Goal: Task Accomplishment & Management: Manage account settings

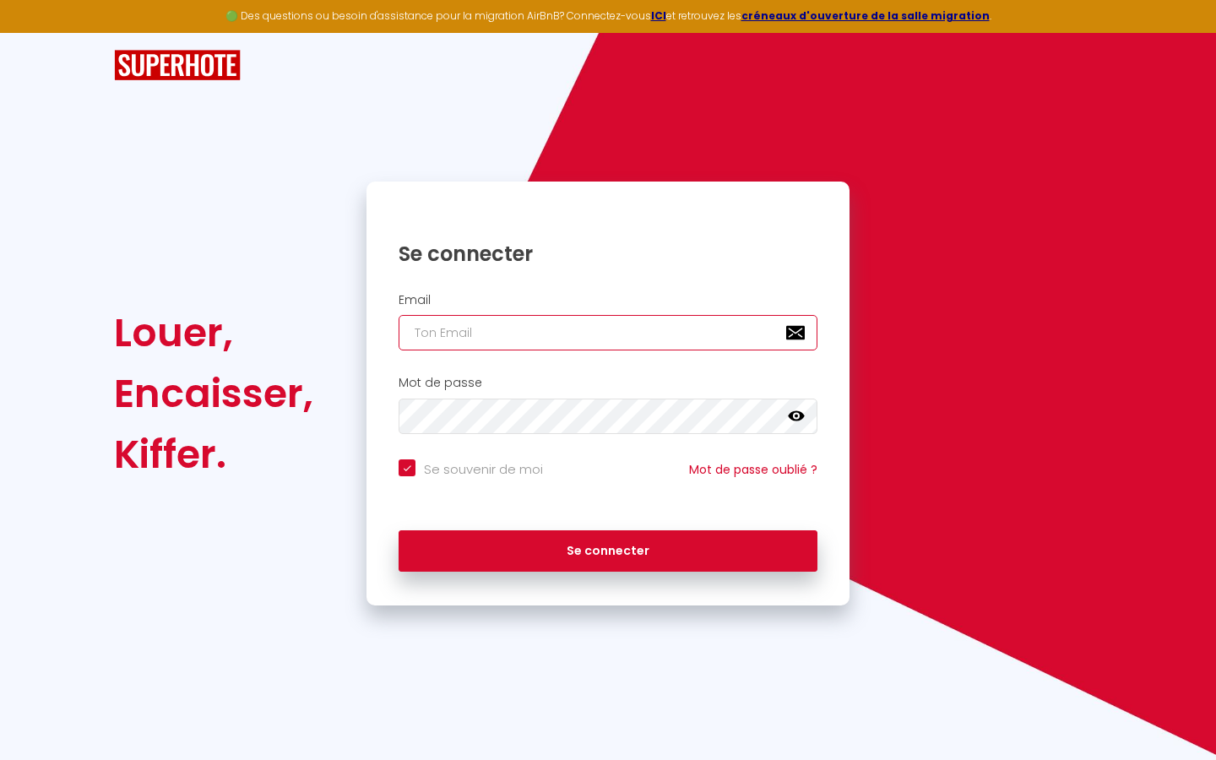
type input "s"
checkbox input "true"
type input "su"
checkbox input "true"
type input "sup"
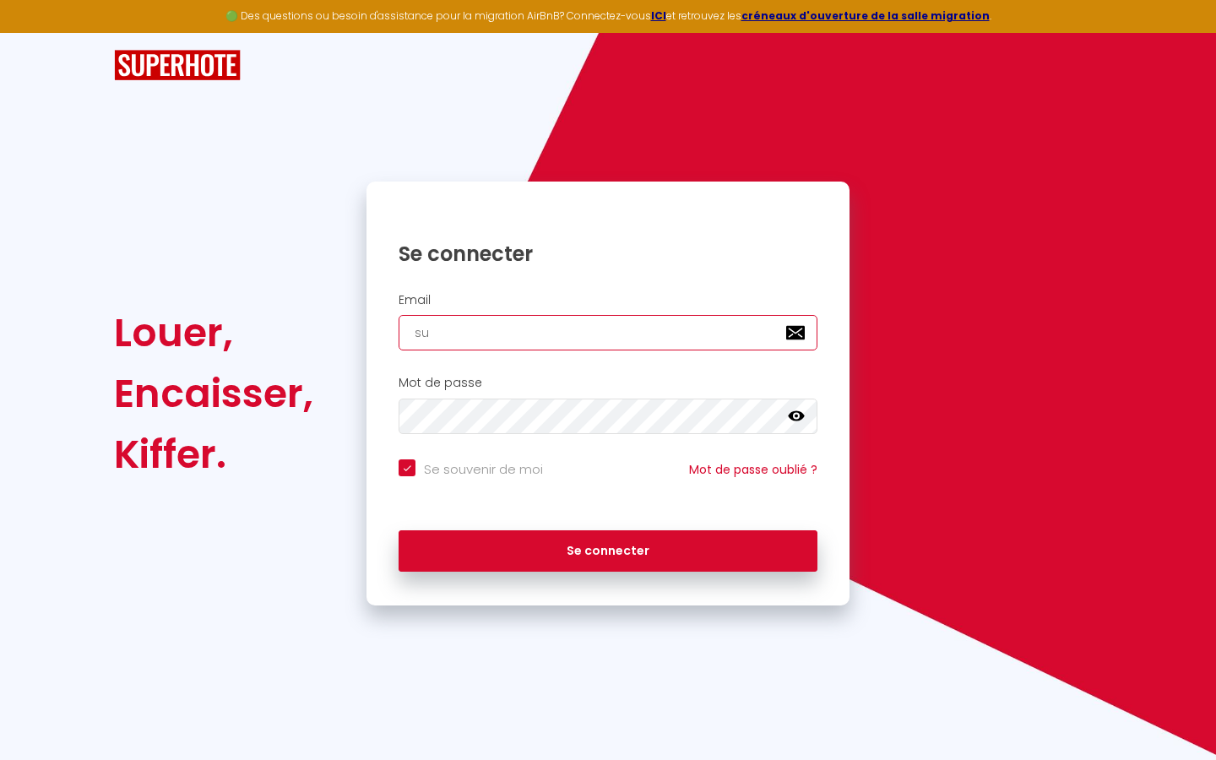
checkbox input "true"
type input "supe"
checkbox input "true"
type input "super"
checkbox input "true"
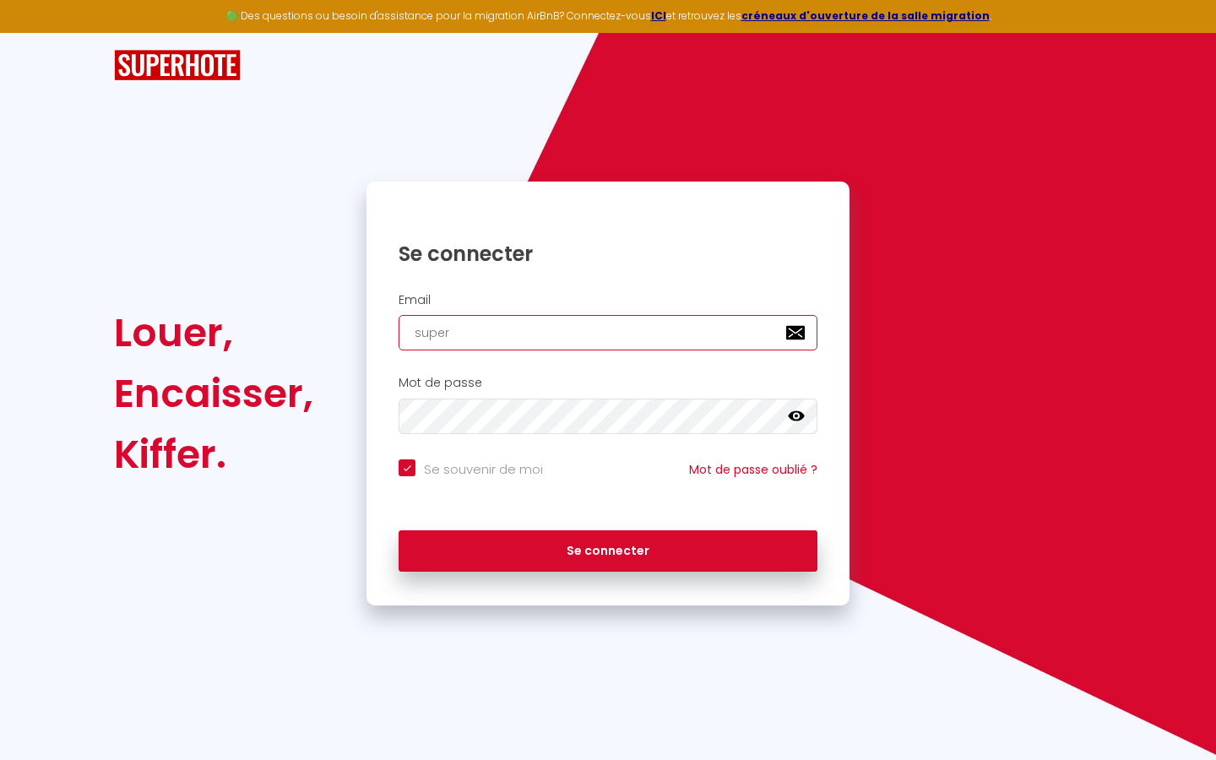
type input "superb"
checkbox input "true"
type input "superbo"
checkbox input "true"
type input "superbor"
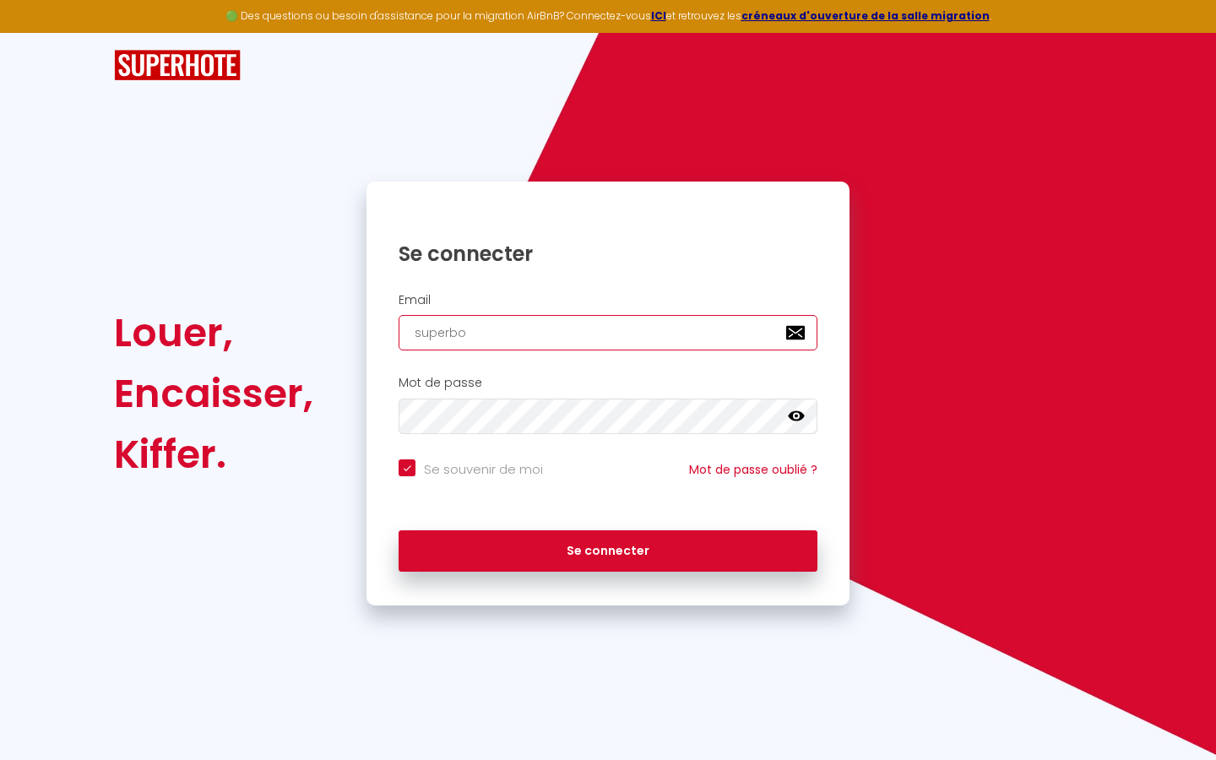
checkbox input "true"
type input "superbord"
checkbox input "true"
type input "superborde"
checkbox input "true"
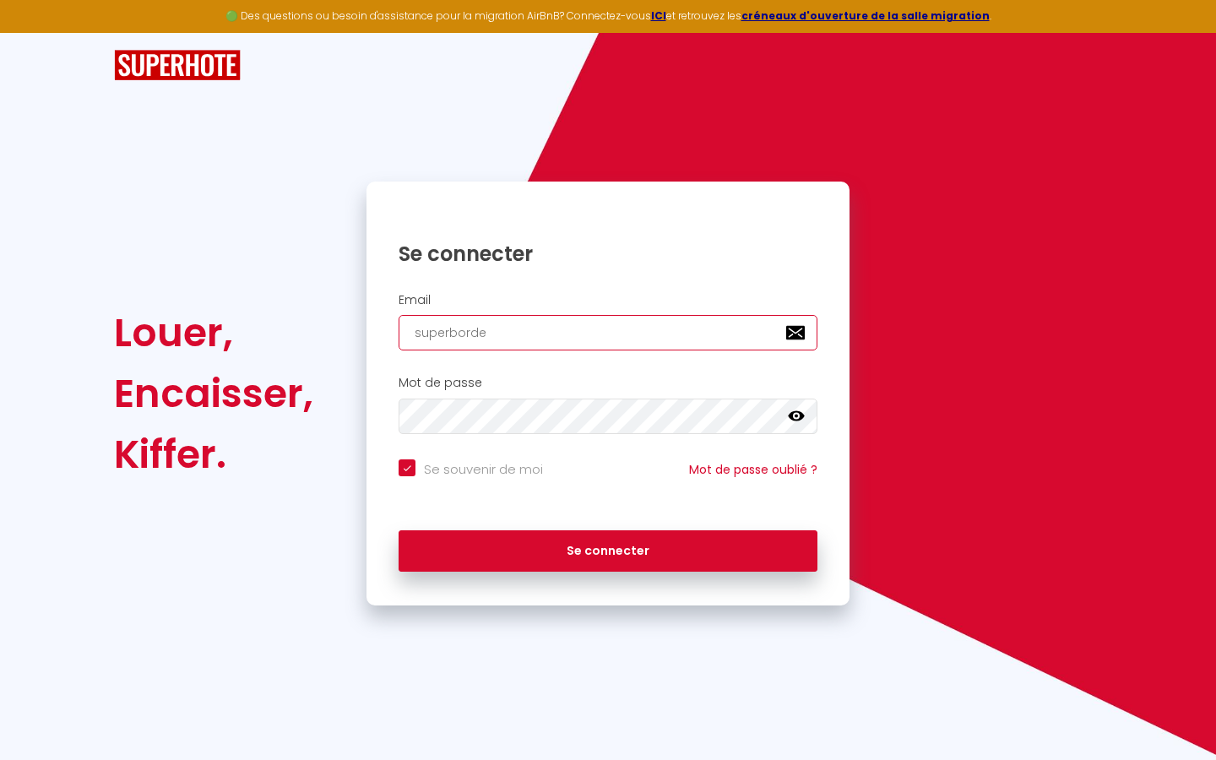
type input "superbordea"
checkbox input "true"
type input "superbordeau"
checkbox input "true"
type input "superbordeaux"
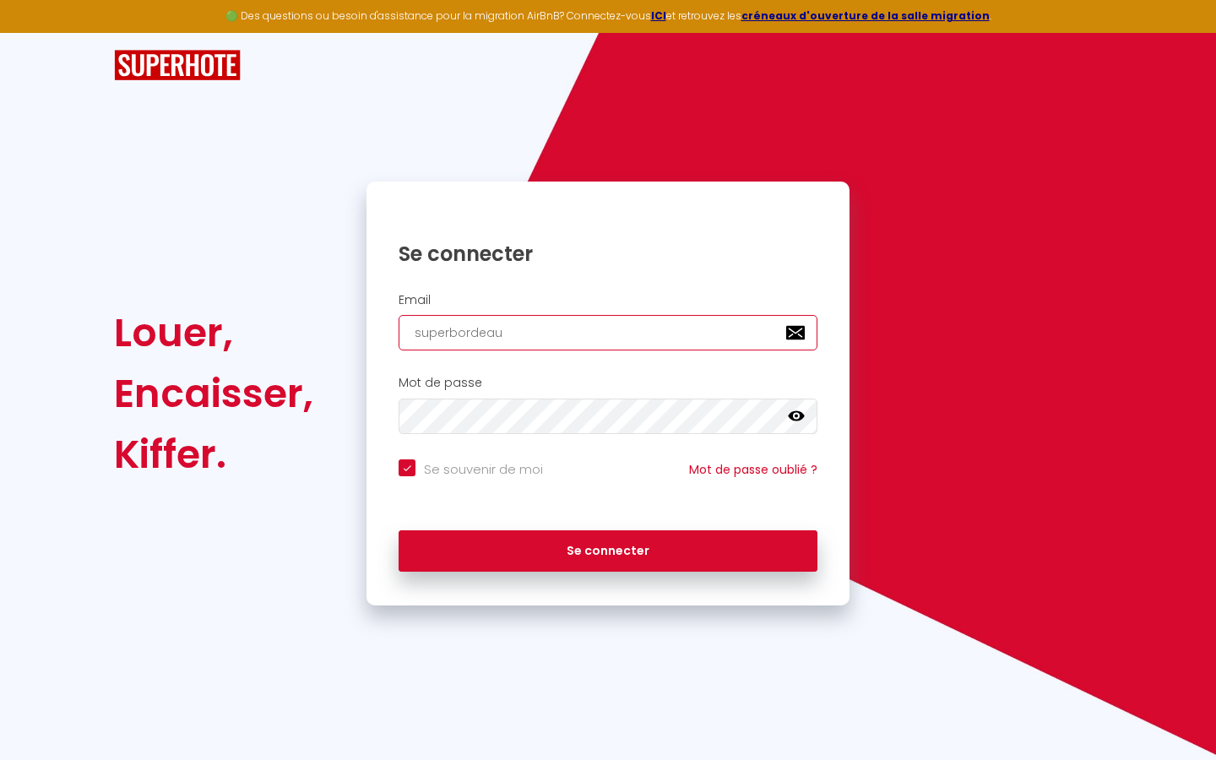
checkbox input "true"
type input "superbordeaux@"
checkbox input "true"
type input "superbordeaux@g"
checkbox input "true"
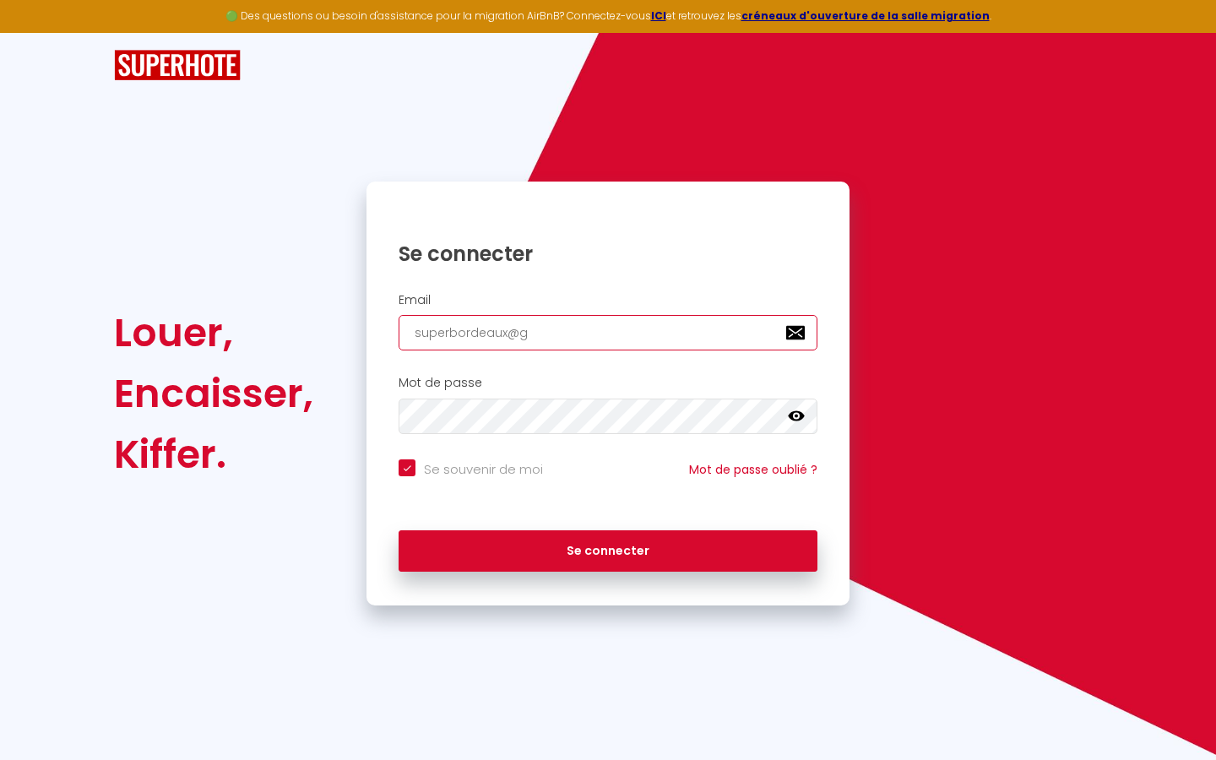
type input "superbordeaux@gm"
checkbox input "true"
type input "superbordeaux@gma"
checkbox input "true"
type input "superbordeaux@gmai"
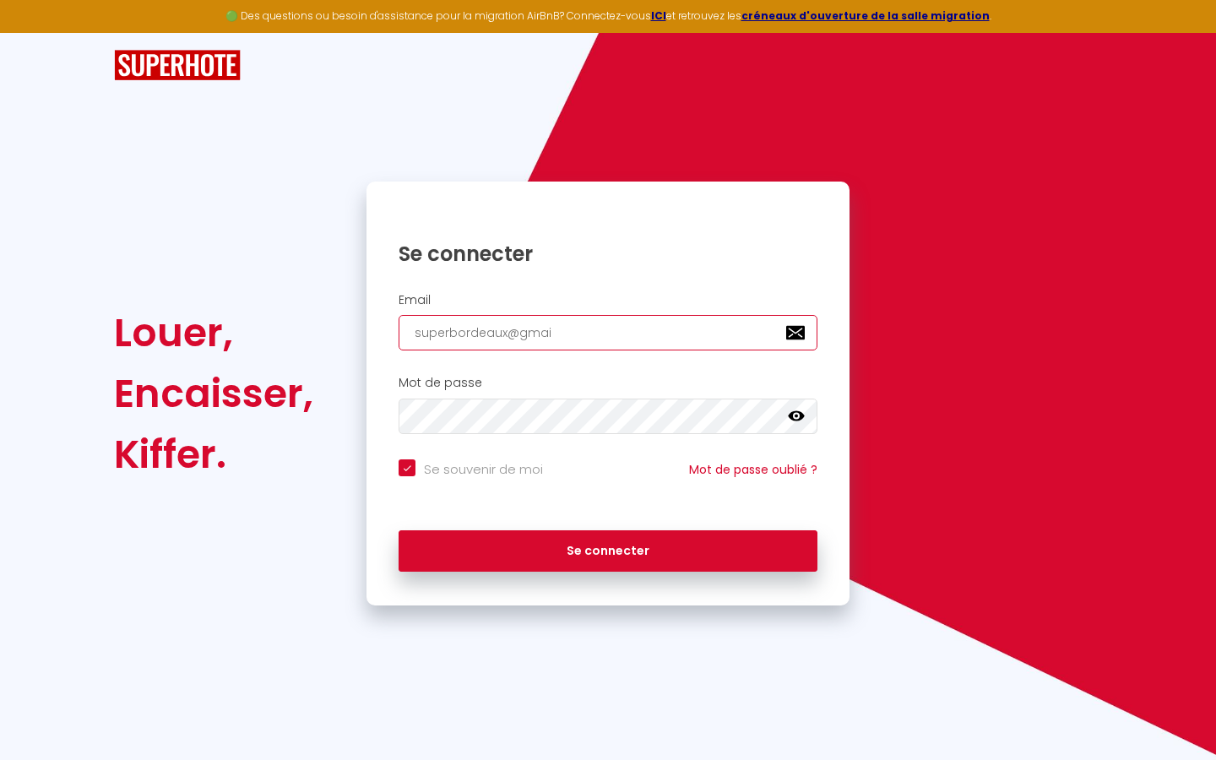
checkbox input "true"
type input "[EMAIL_ADDRESS]"
checkbox input "true"
type input "[EMAIL_ADDRESS]."
checkbox input "true"
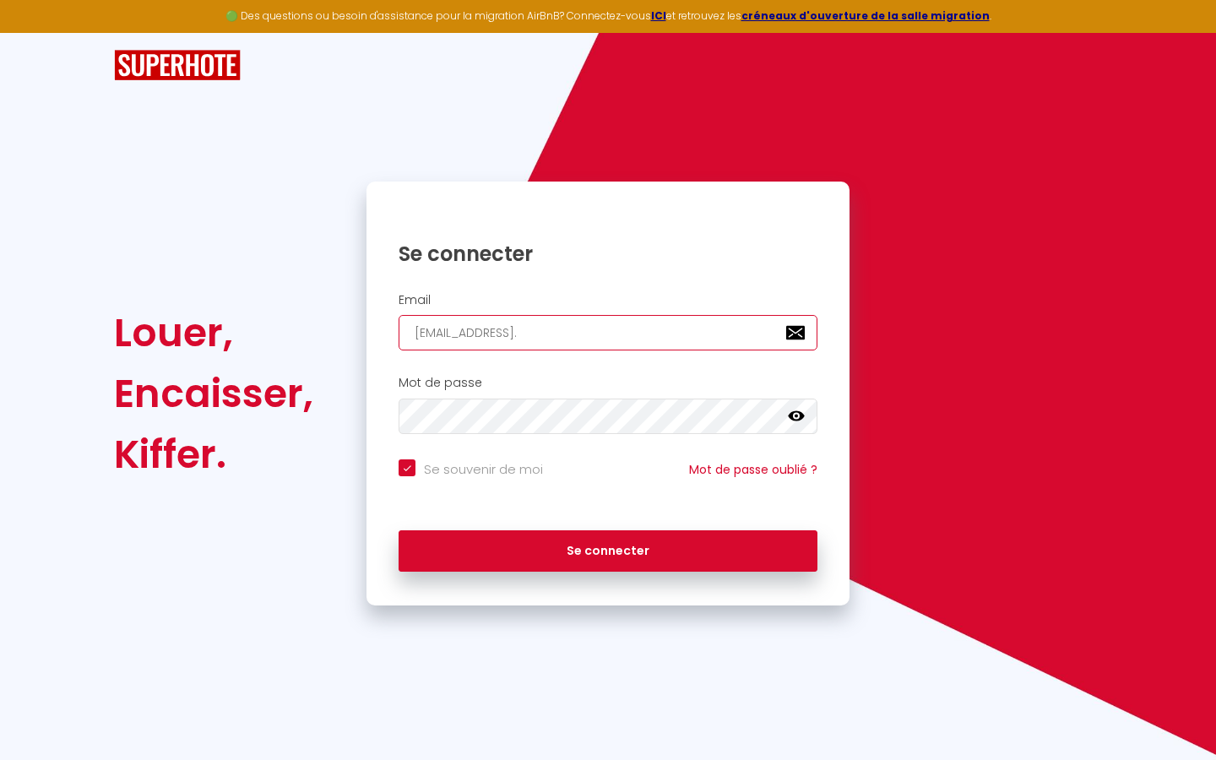
type input "superbordeaux@gmail.c"
checkbox input "true"
type input "[EMAIL_ADDRESS][DOMAIN_NAME]"
checkbox input "true"
type input "[EMAIL_ADDRESS][DOMAIN_NAME]"
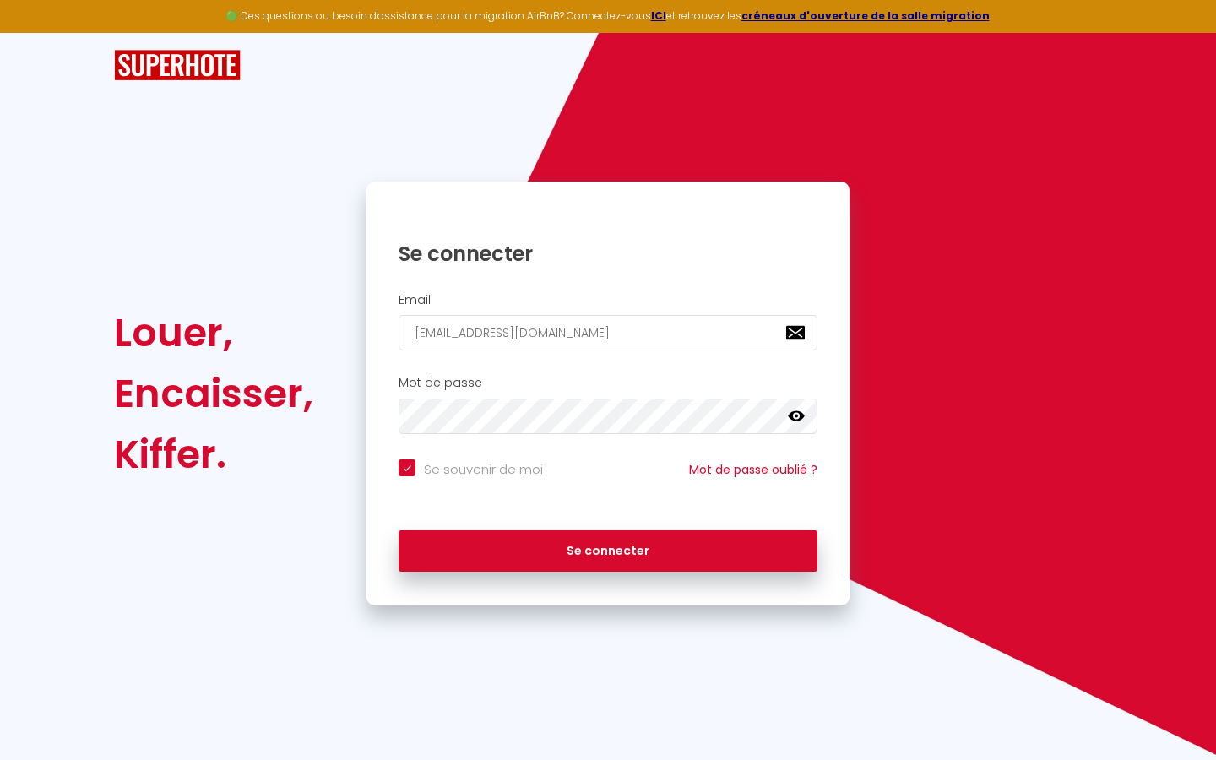
checkbox input "true"
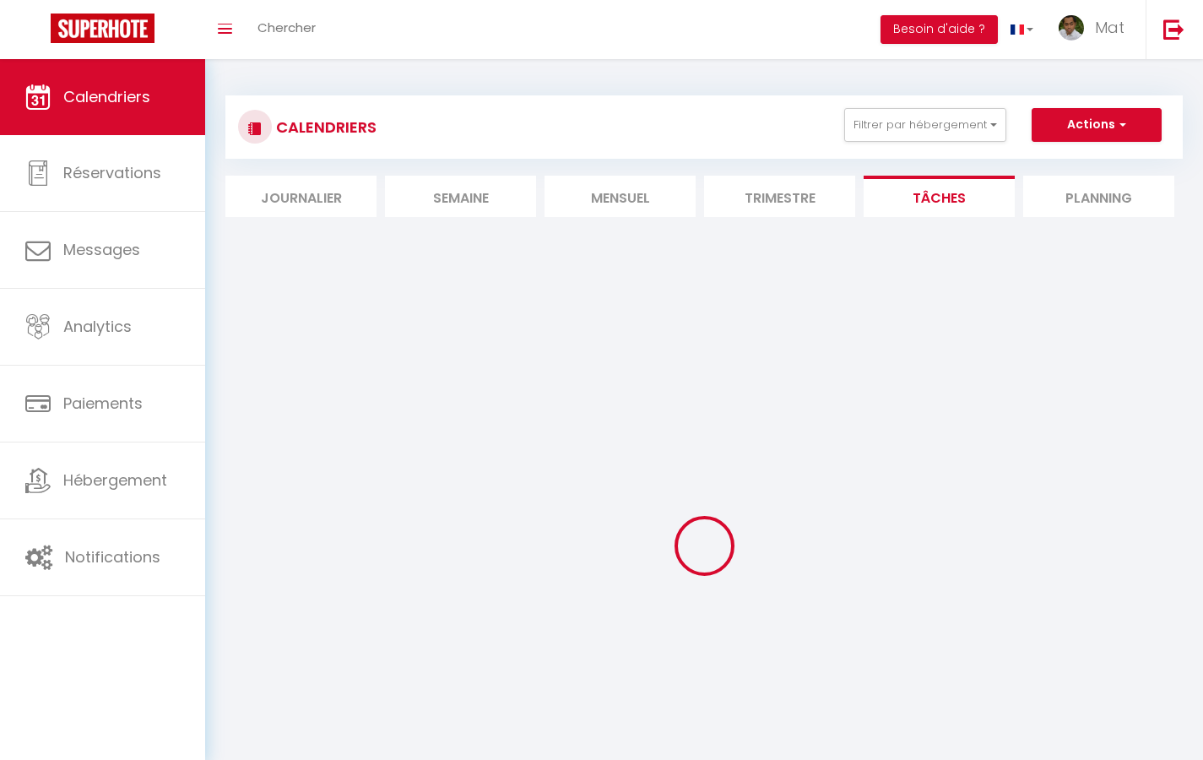
select select
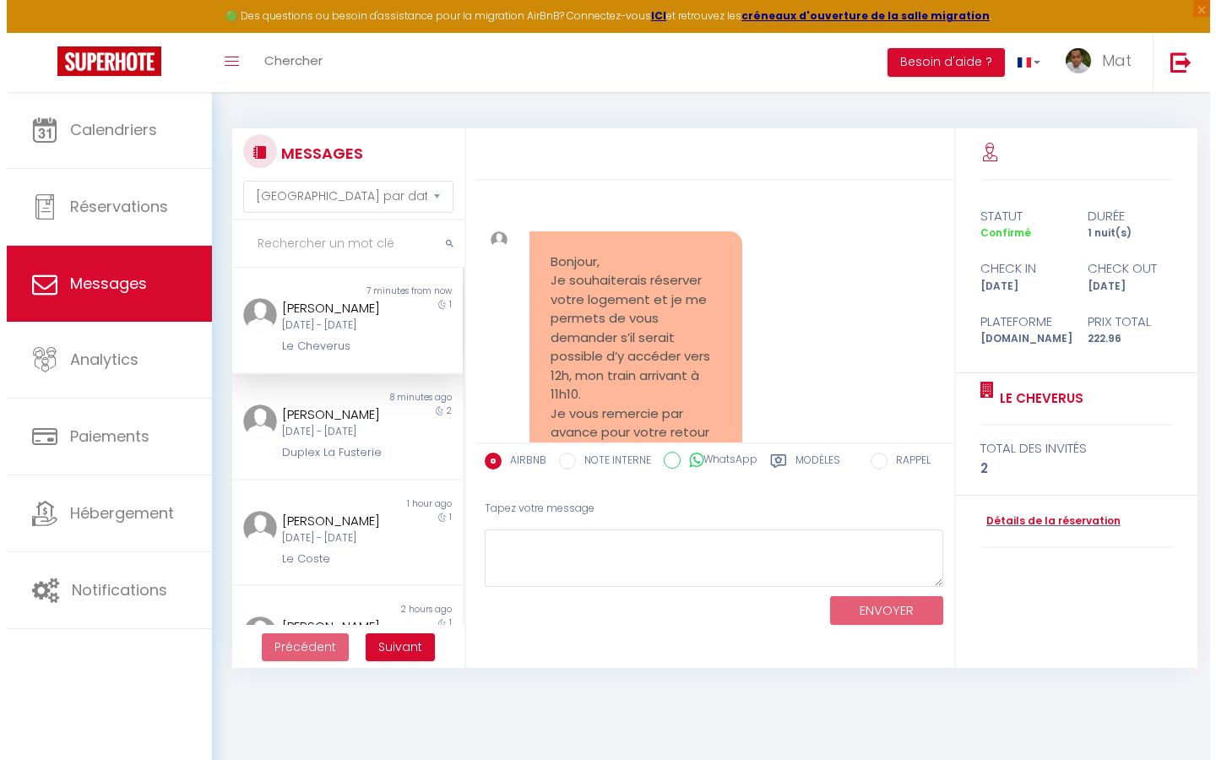
scroll to position [6641, 0]
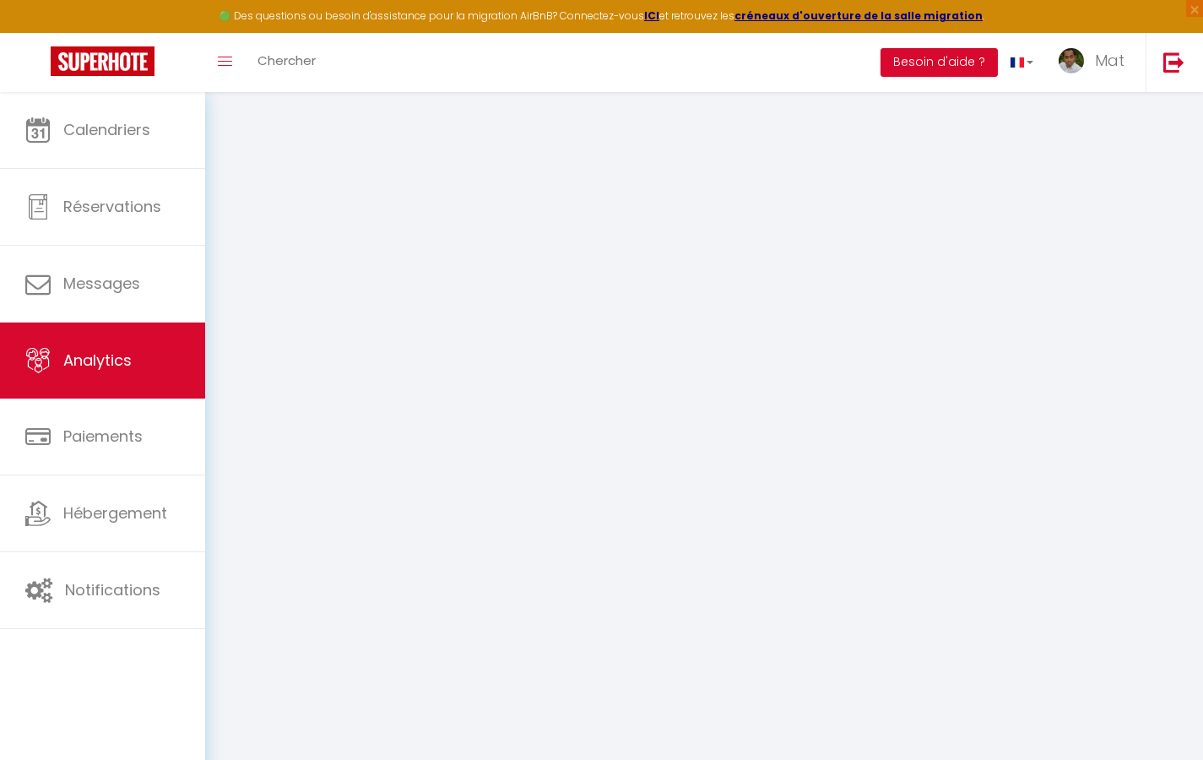
select select "2025"
select select "9"
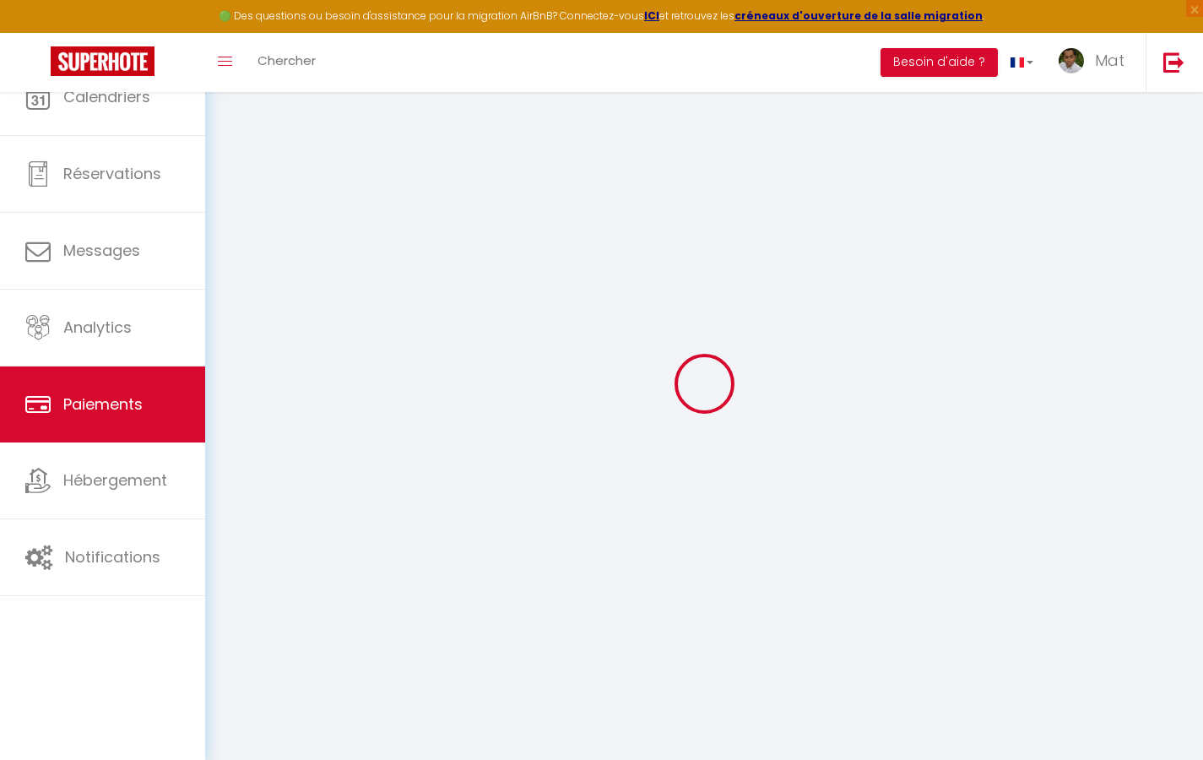
select select "2"
select select "0"
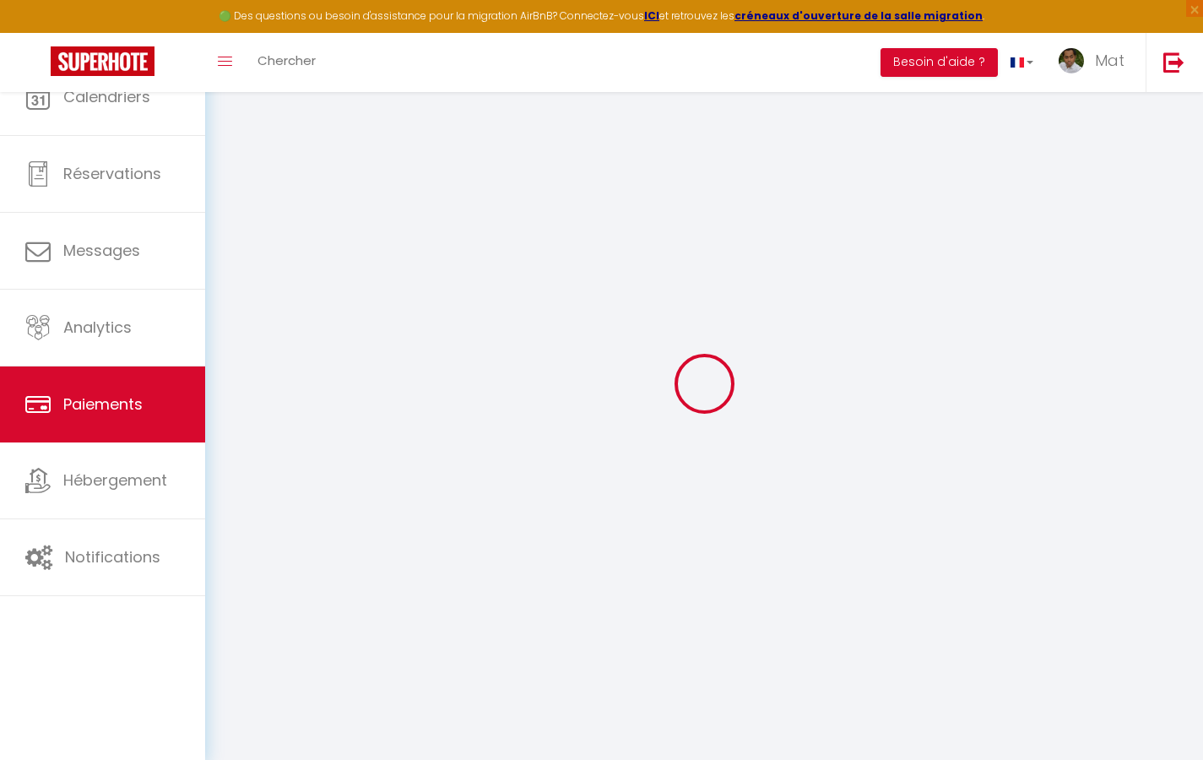
select select "0"
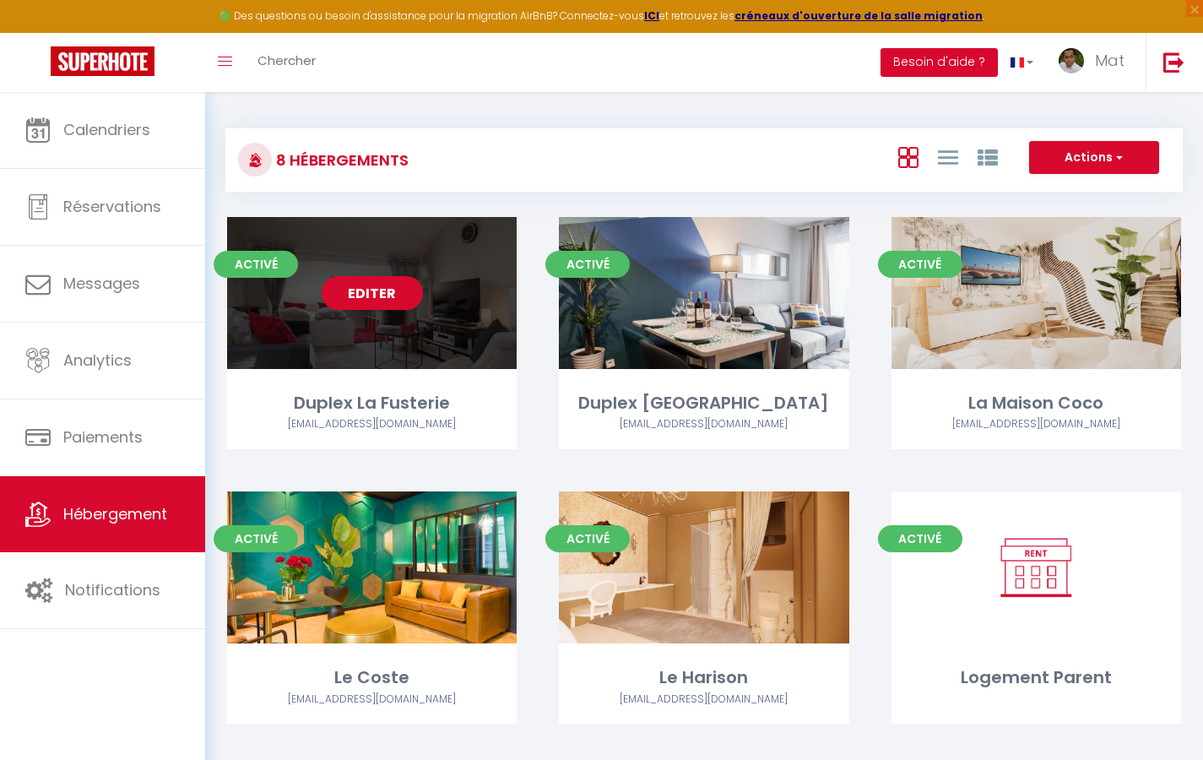
select select "3"
select select "2"
select select "1"
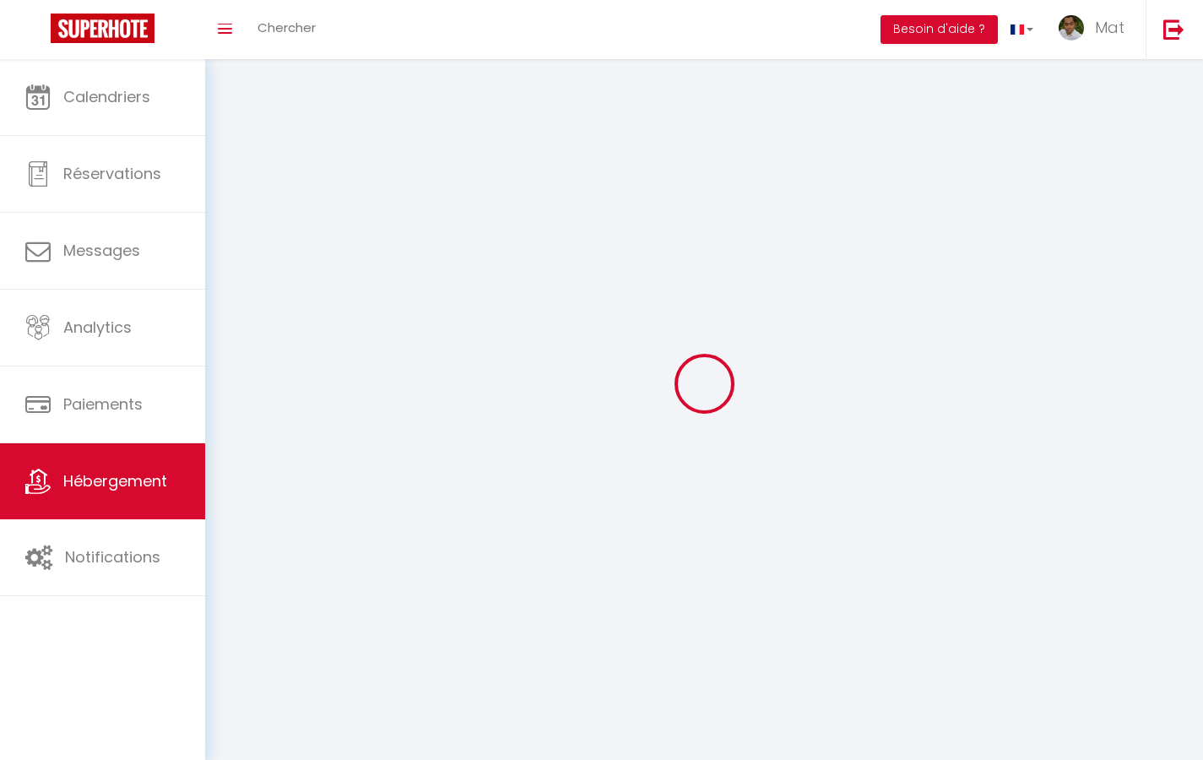
select select
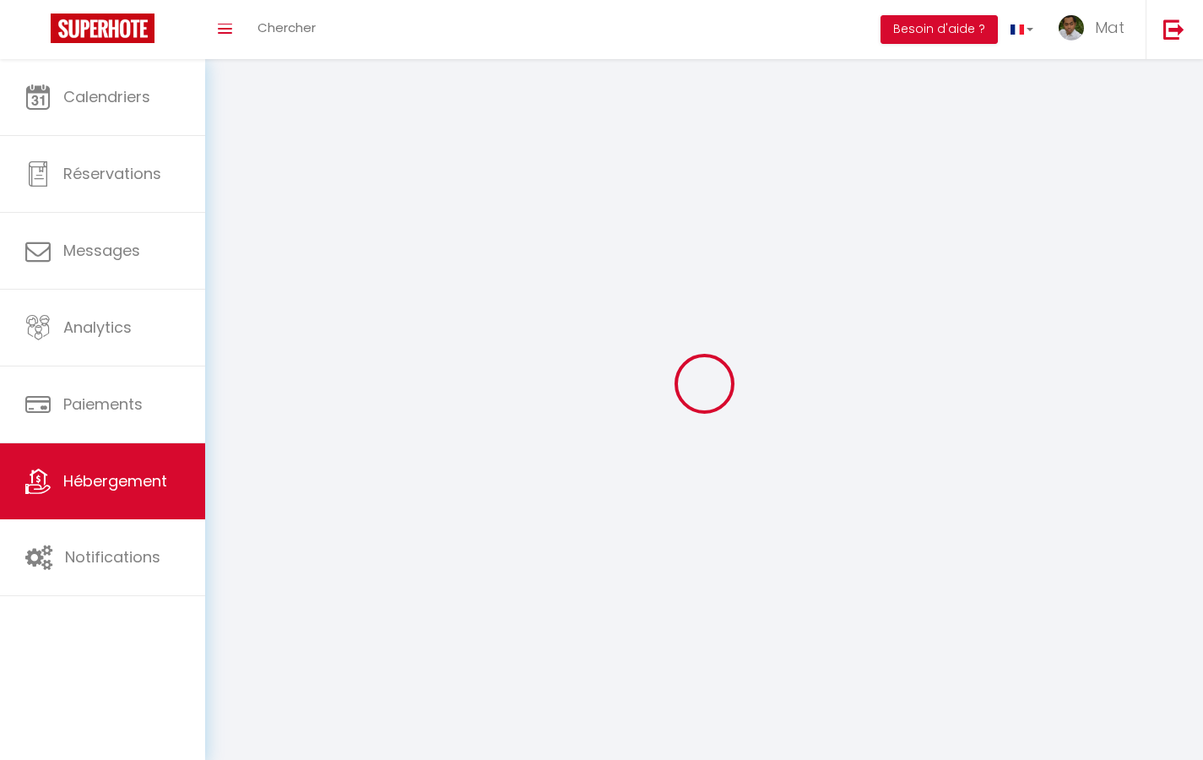
checkbox input "false"
select select
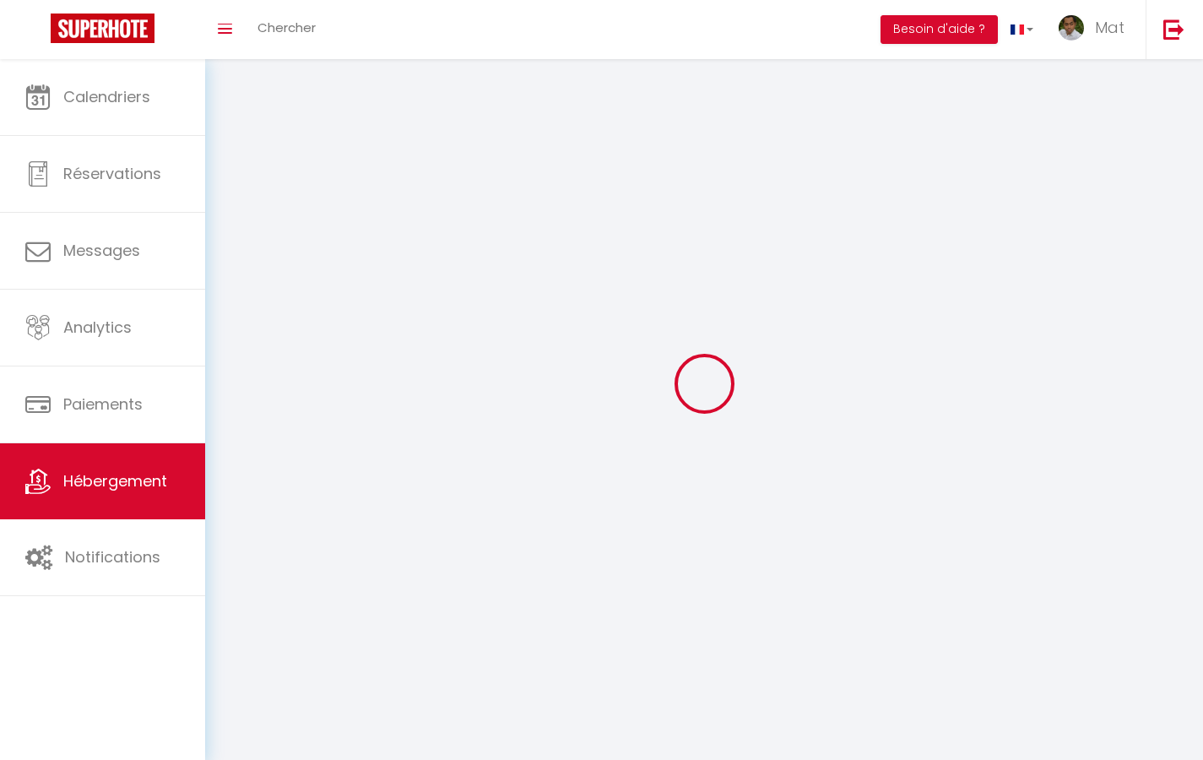
select select
select select "1"
select select
select select "28"
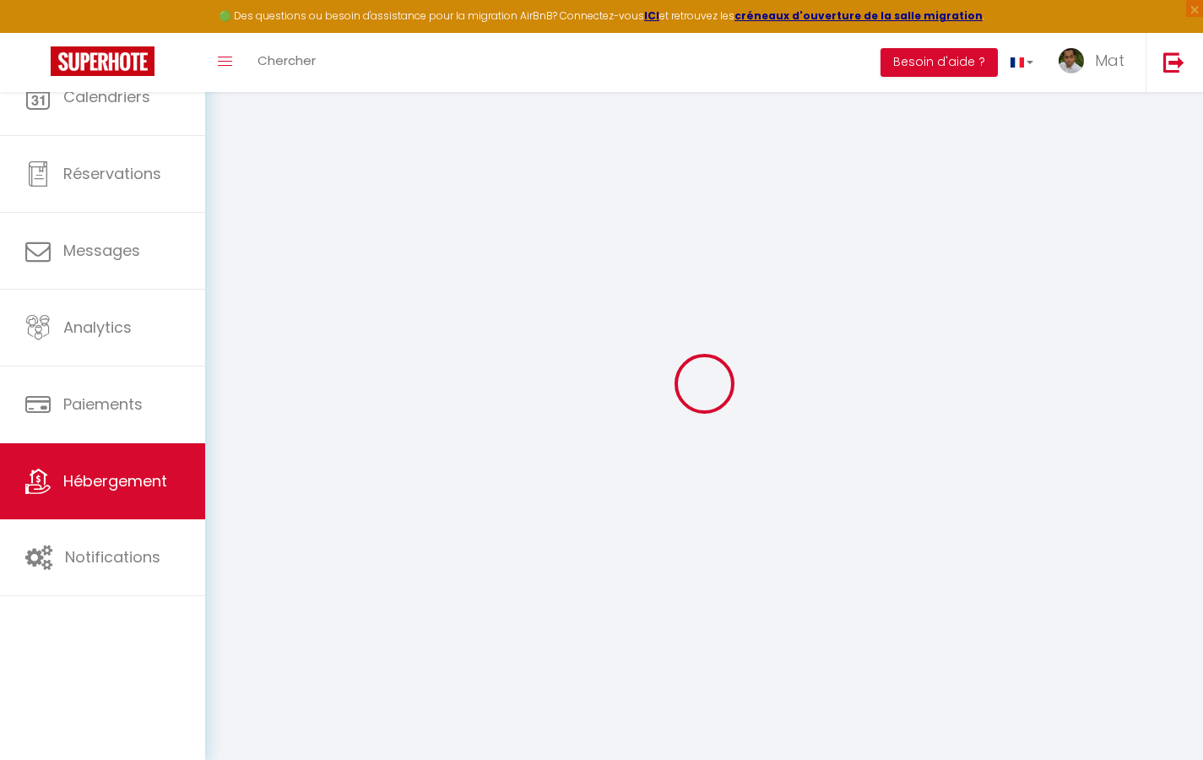
select select
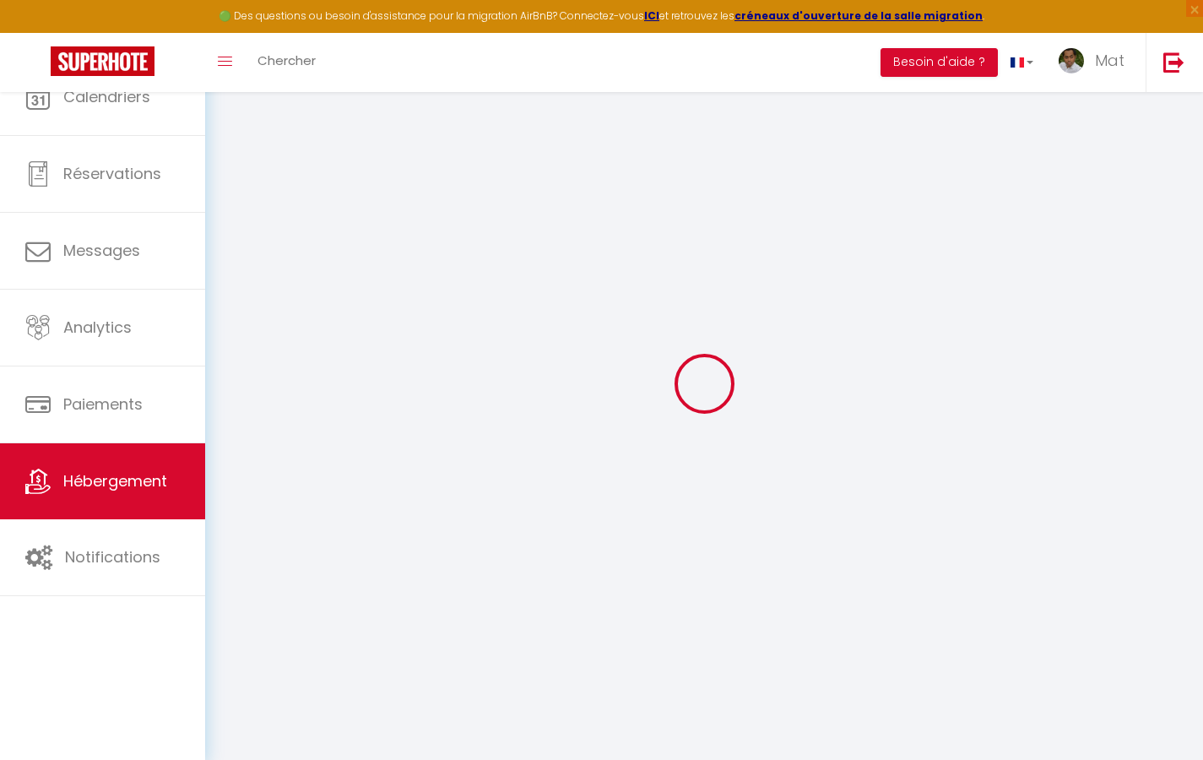
select select
checkbox input "false"
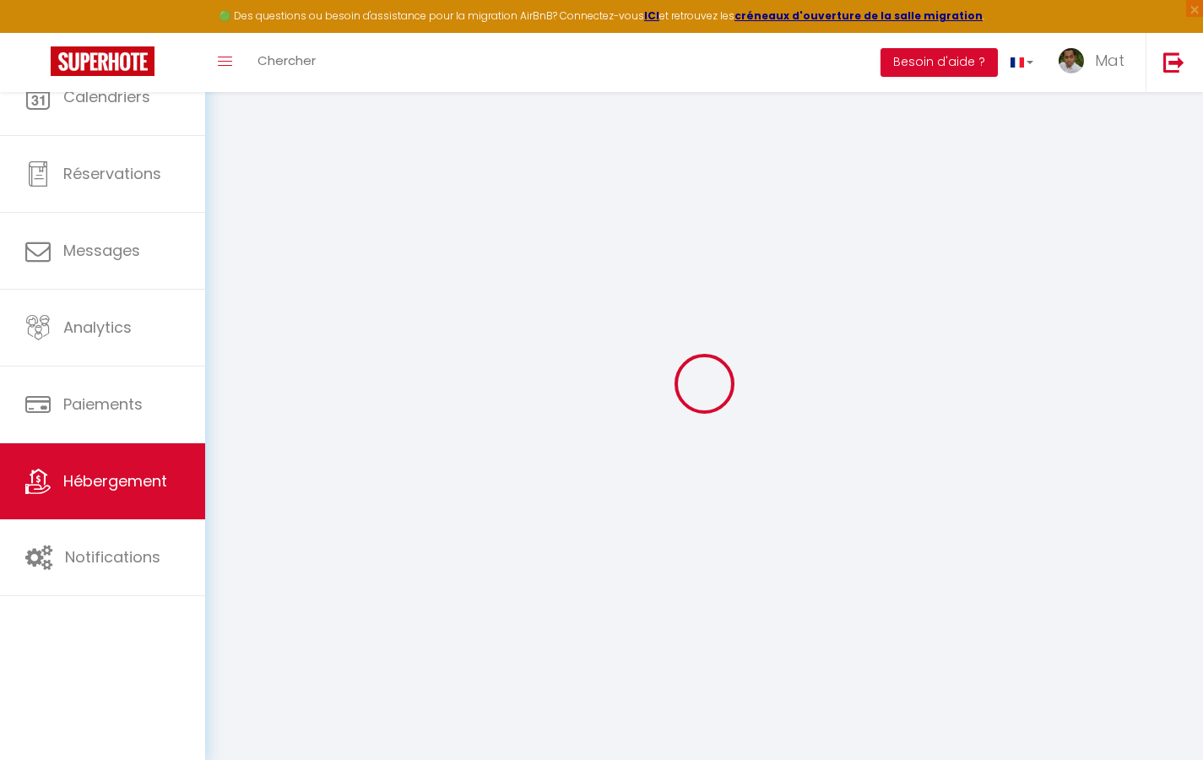
select select
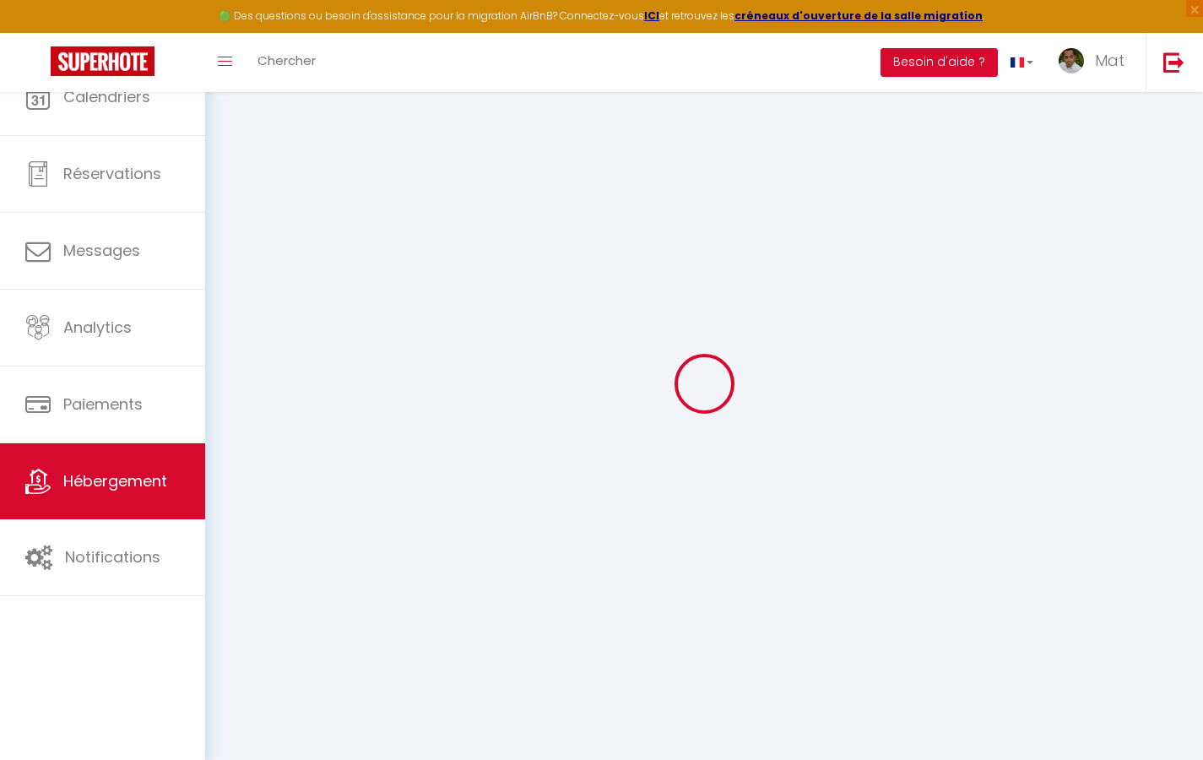
select select
checkbox input "false"
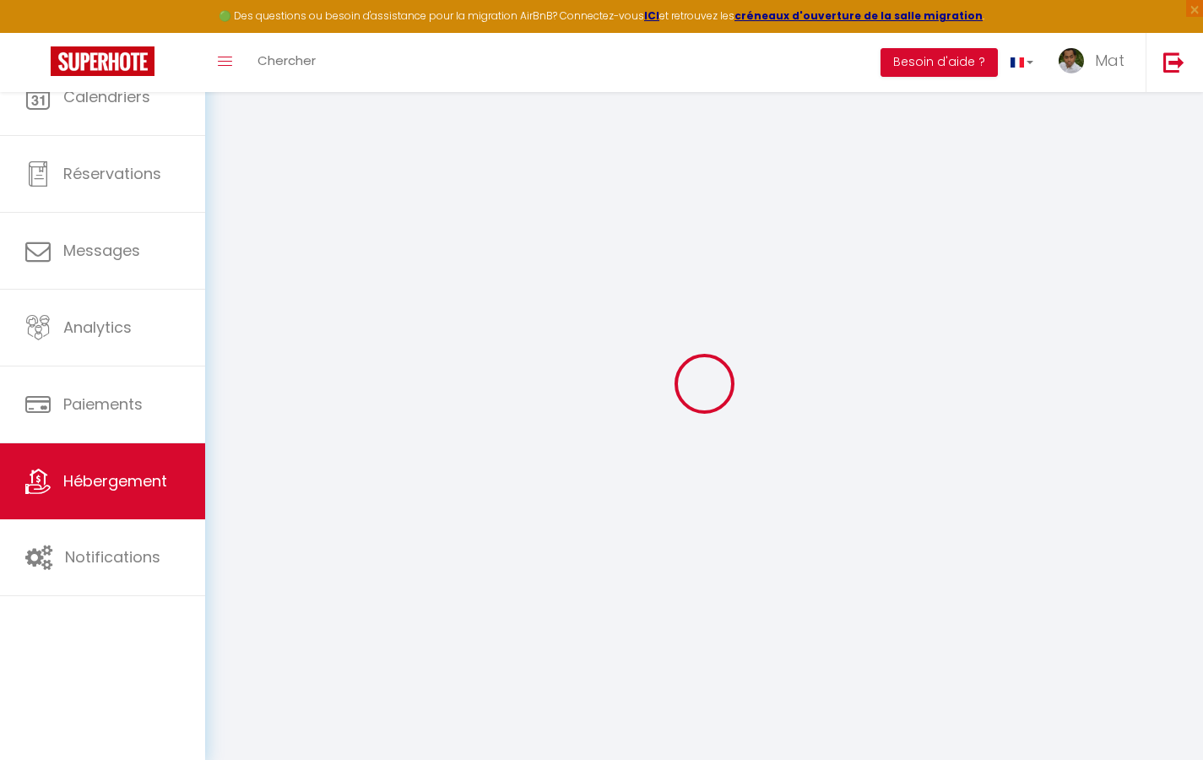
checkbox input "false"
select select
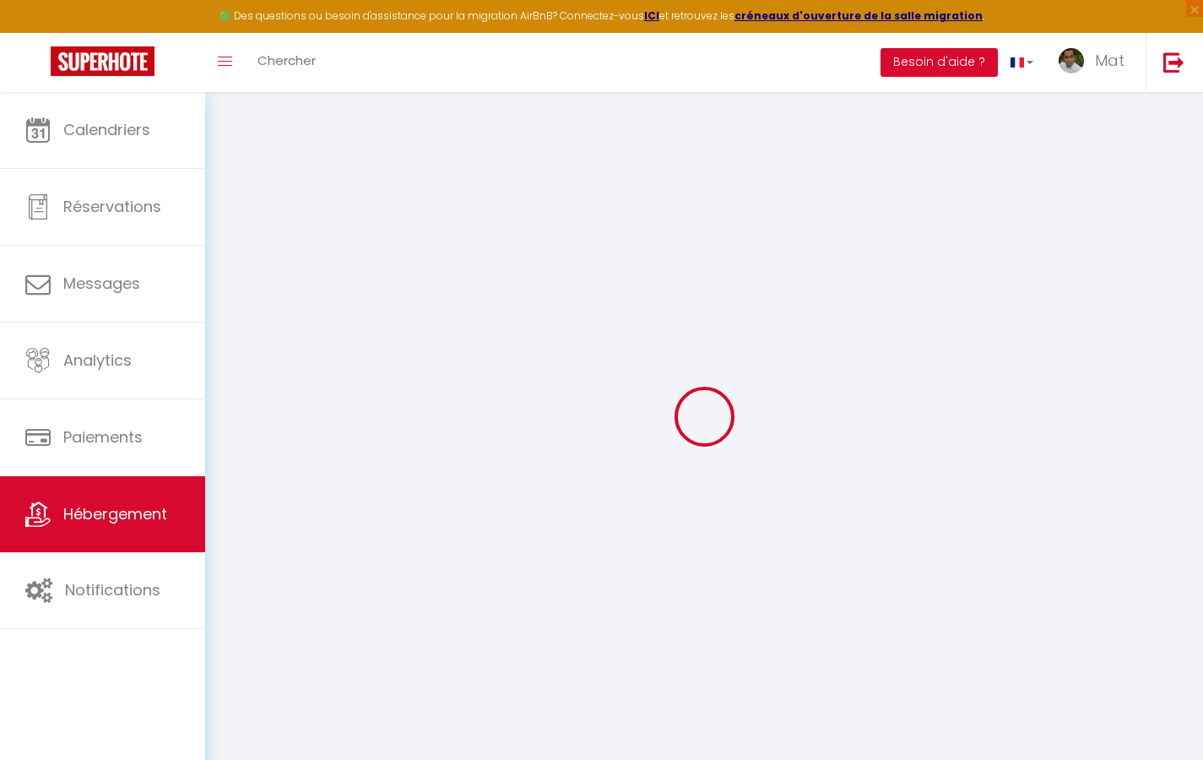
select select
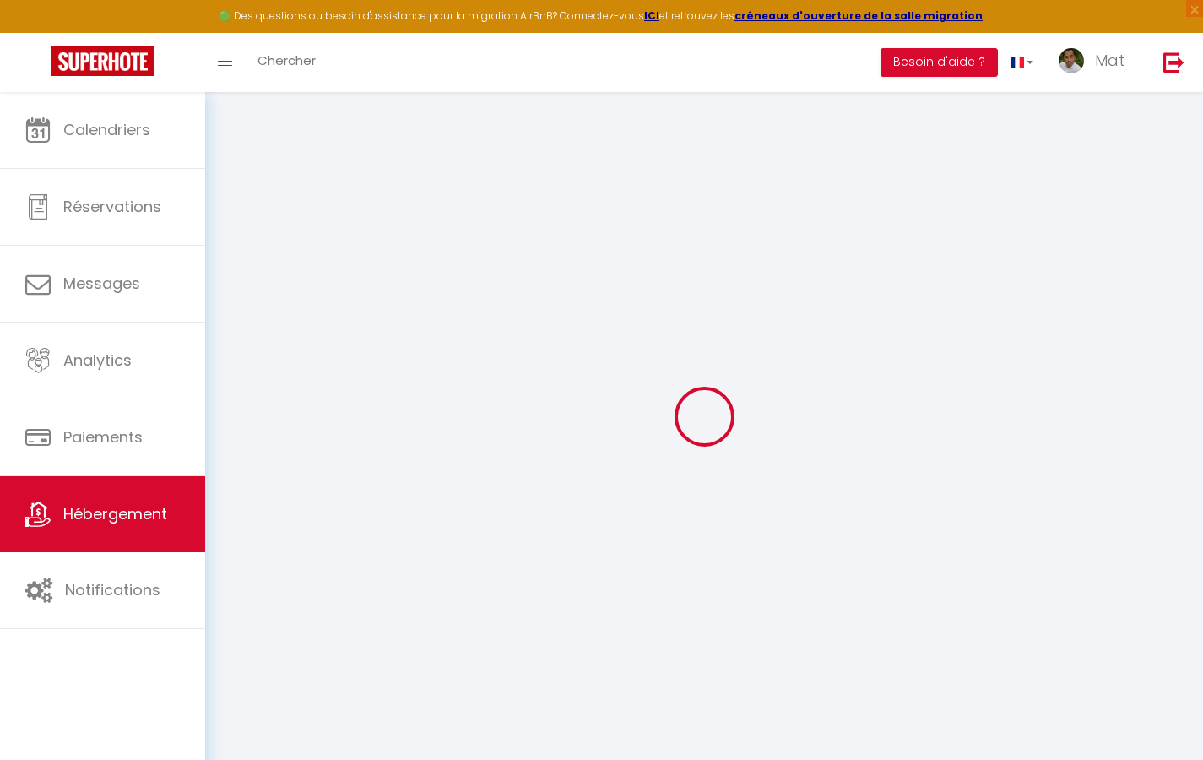
select select
checkbox input "false"
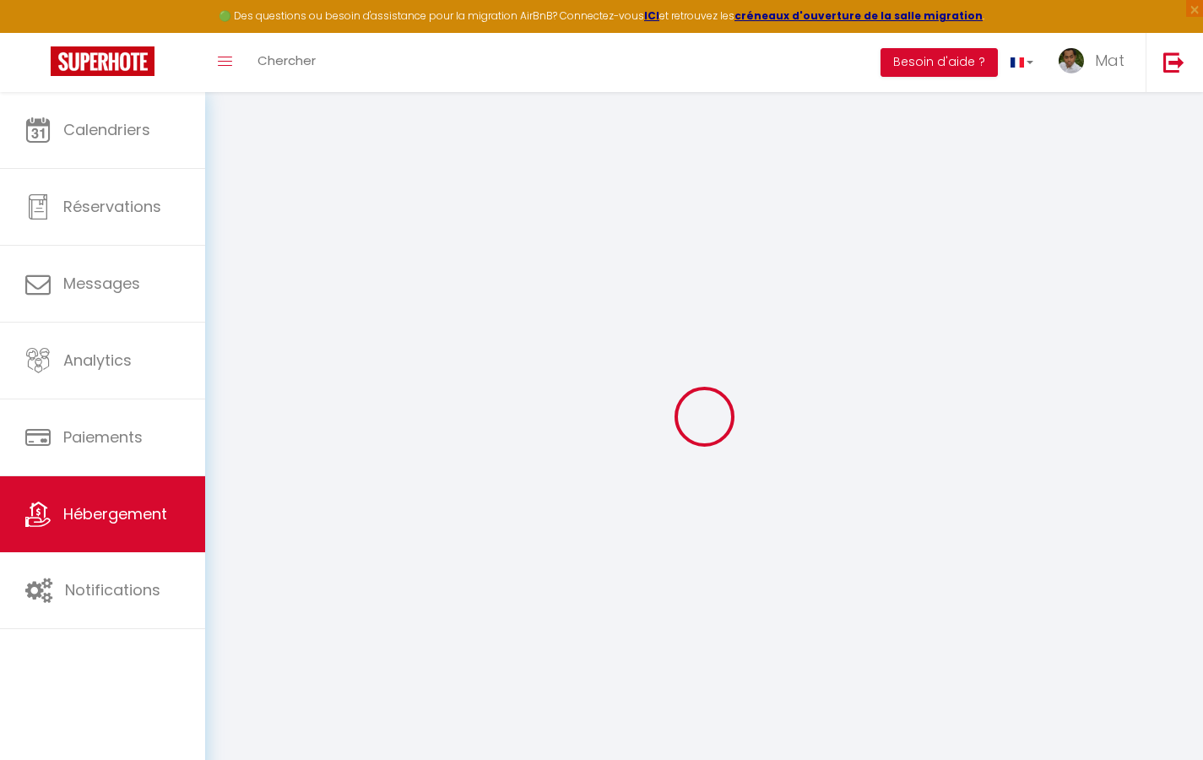
select select
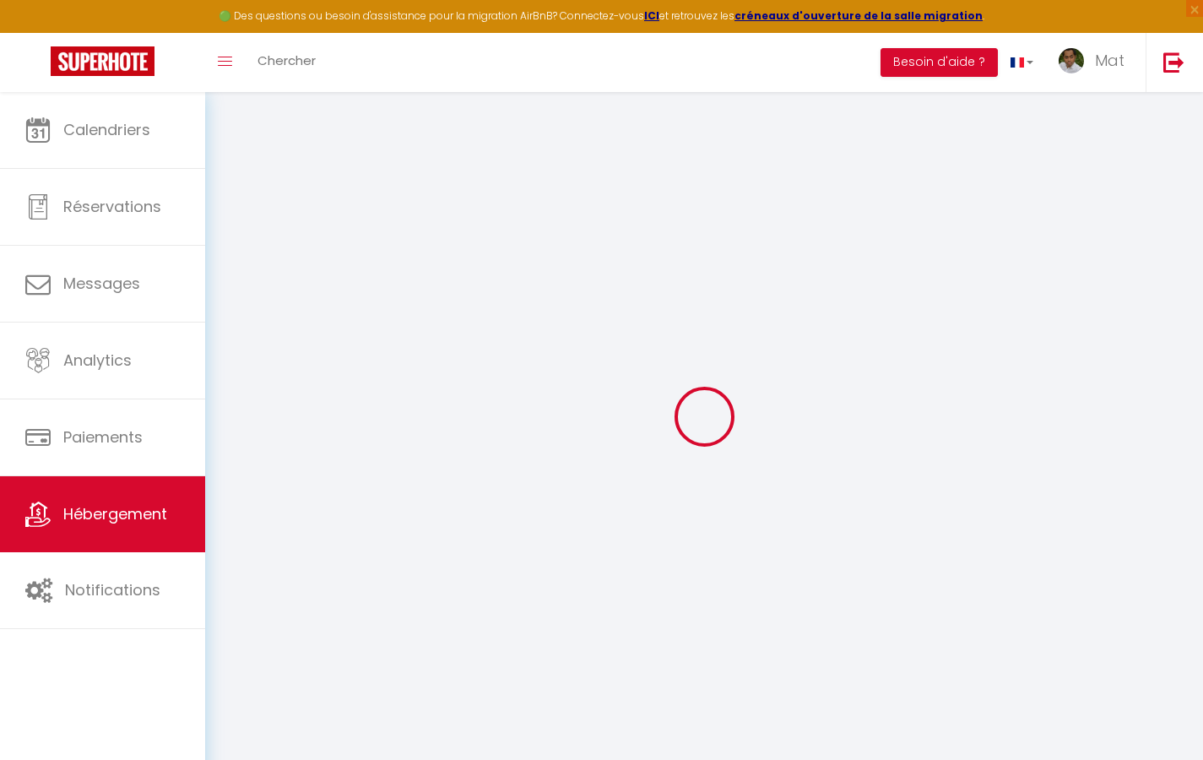
select select
checkbox input "false"
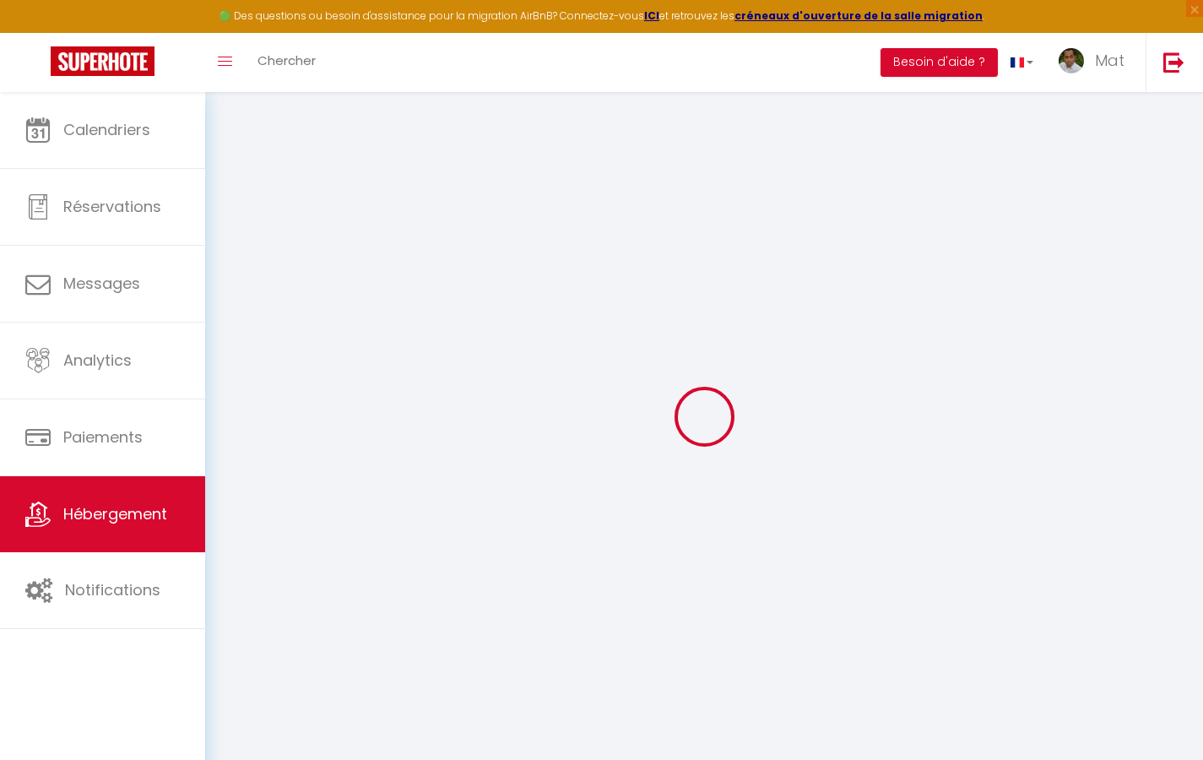
checkbox input "false"
select select
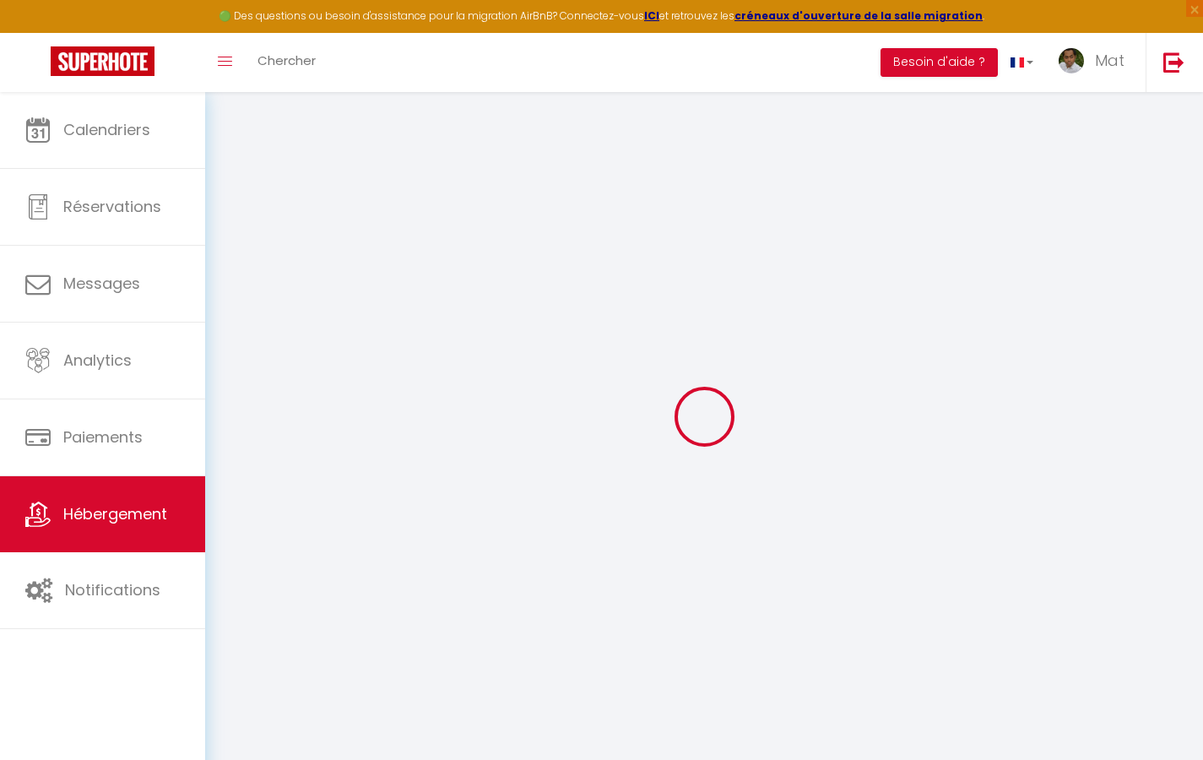
select select
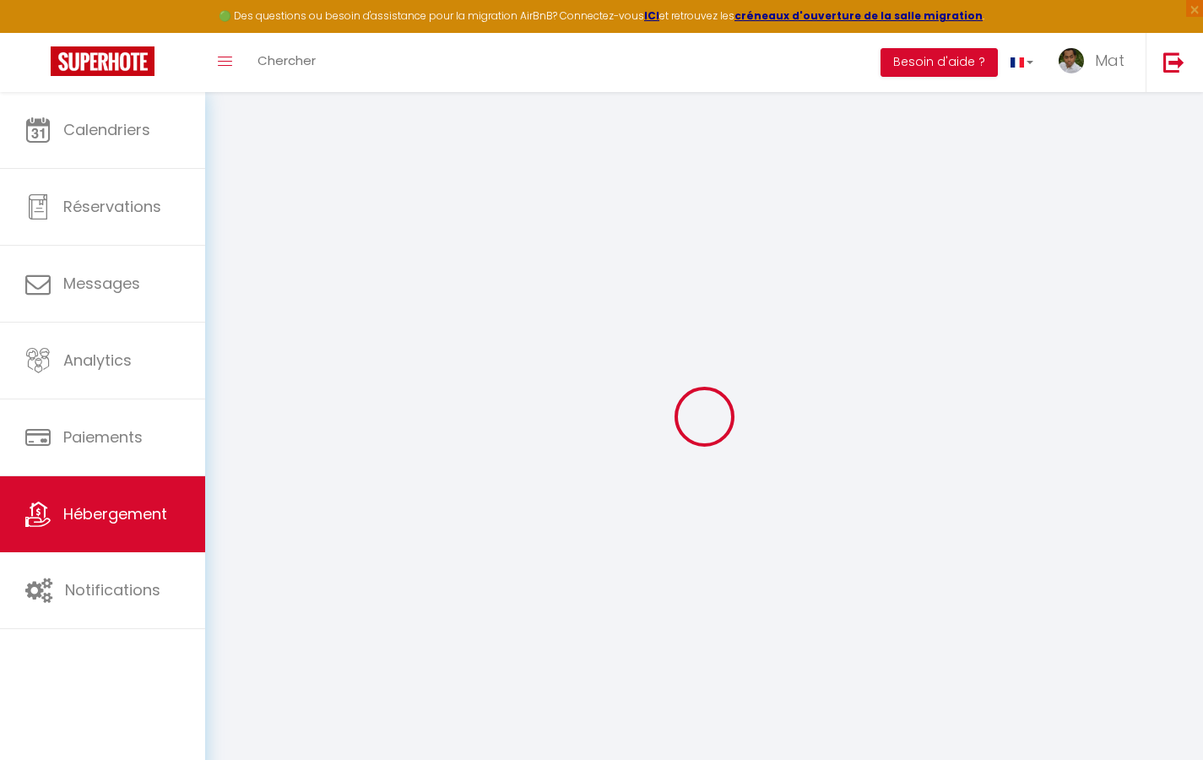
checkbox input "false"
select select
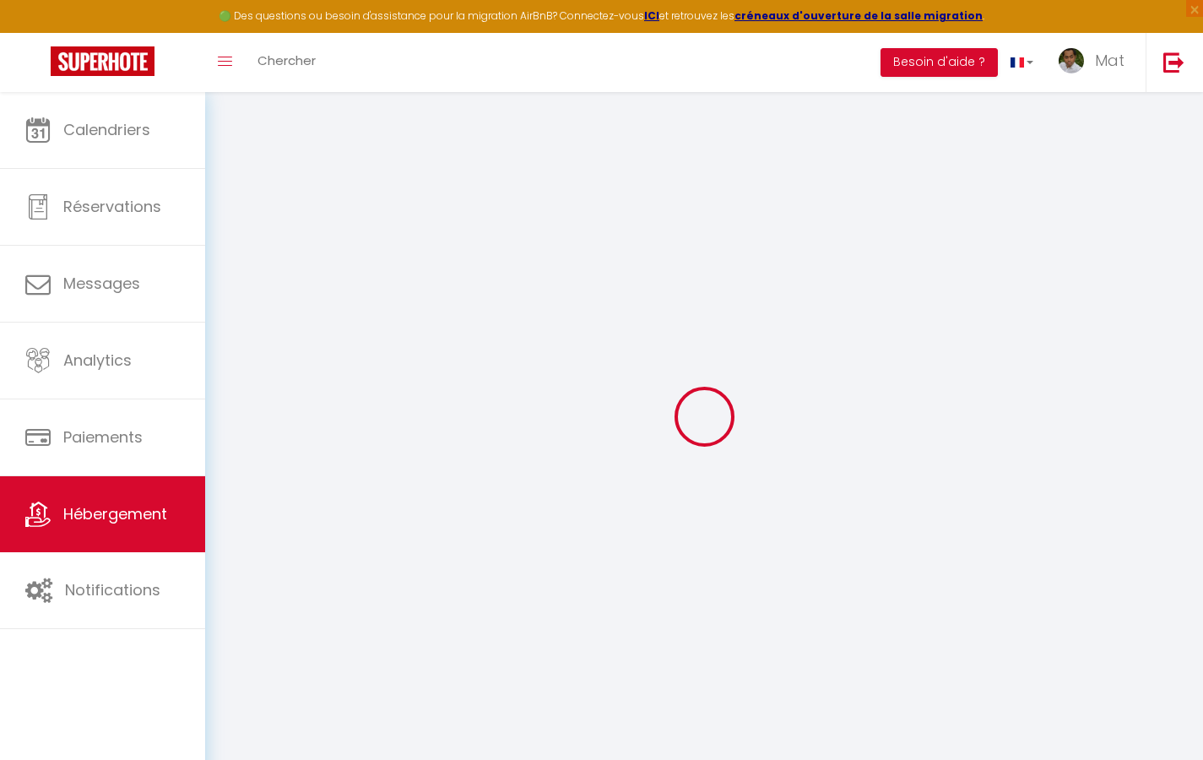
select select
type input "Duplex La Fusterie"
type input "IMMO"
type input "MRA"
type input "[STREET_ADDRESS]"
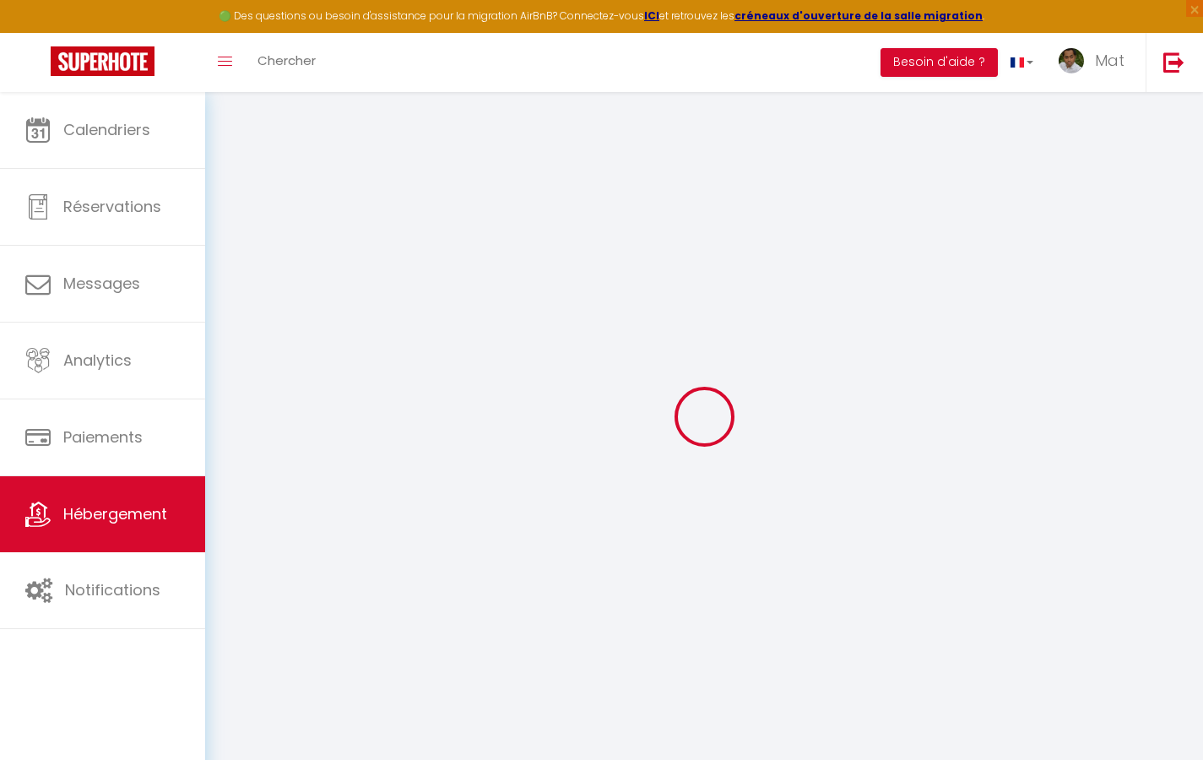
type input "33800"
type input "[GEOGRAPHIC_DATA]"
select select "6"
type input "35"
type input "20"
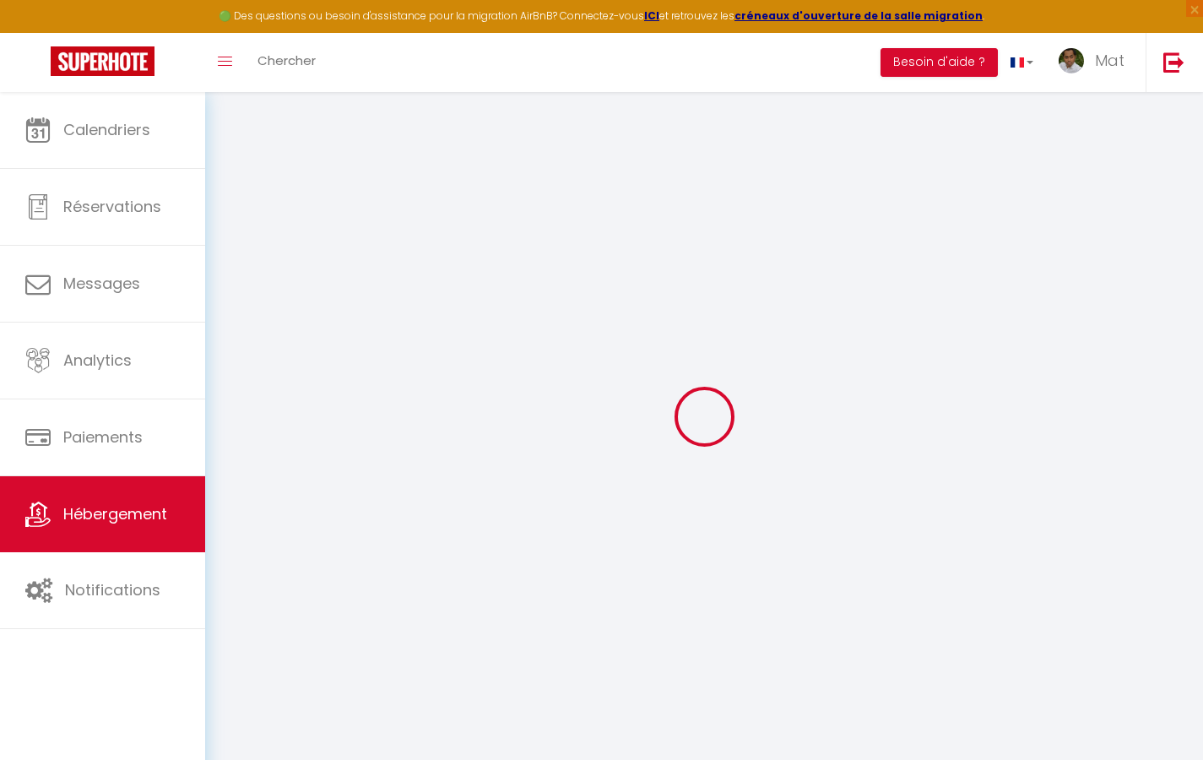
type input "30"
type input "1.65"
type input "200"
select select
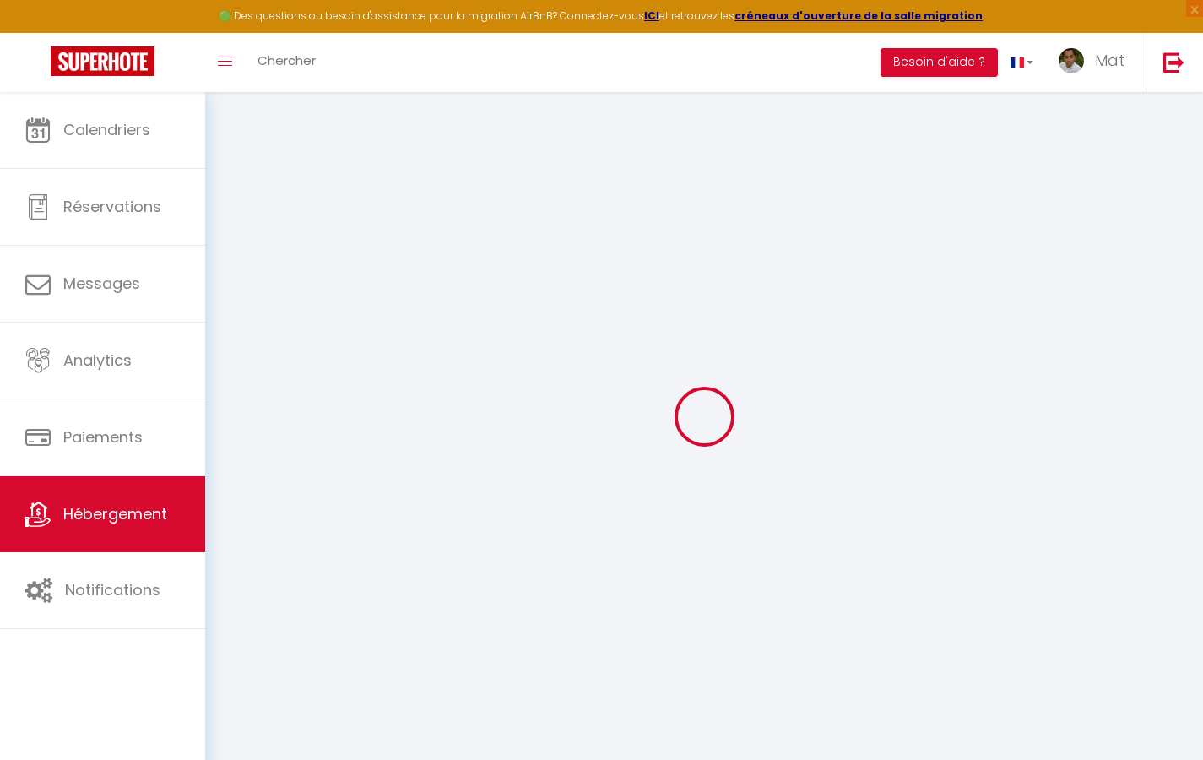
select select
type input "[STREET_ADDRESS]"
type input "33800"
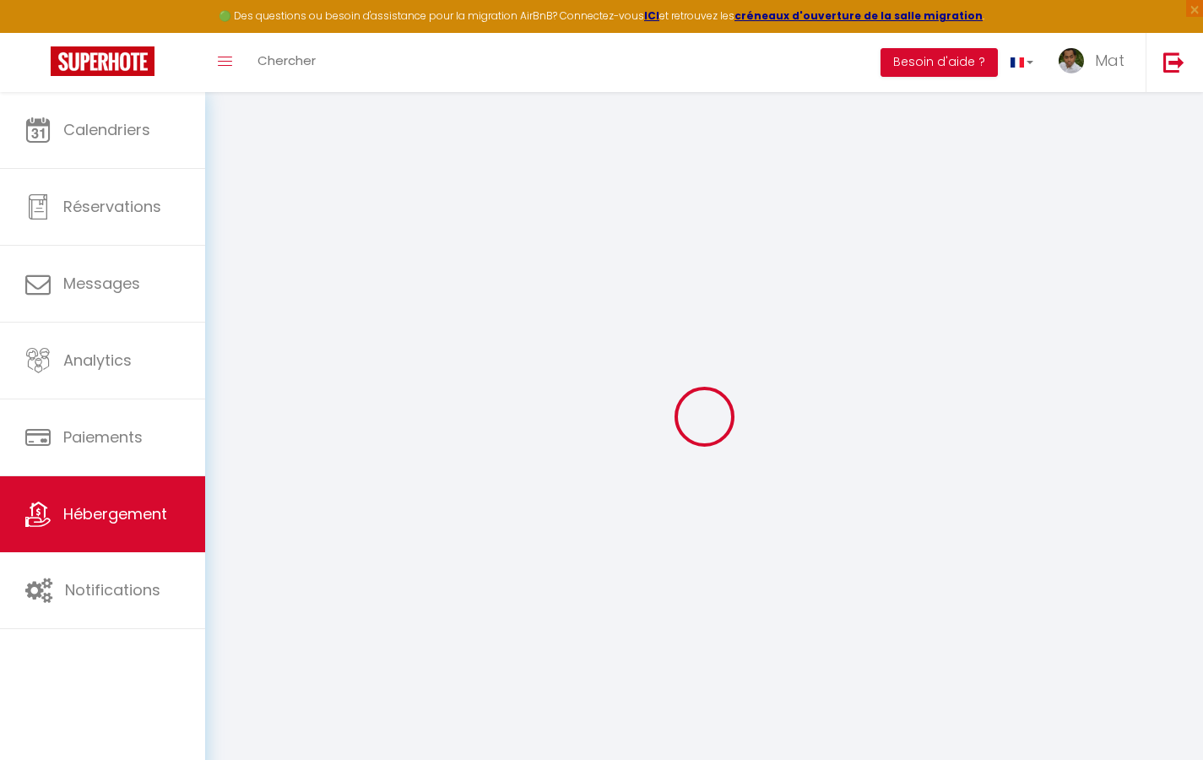
type input "[GEOGRAPHIC_DATA]"
type input "[EMAIL_ADDRESS][DOMAIN_NAME]"
select select "742"
checkbox input "true"
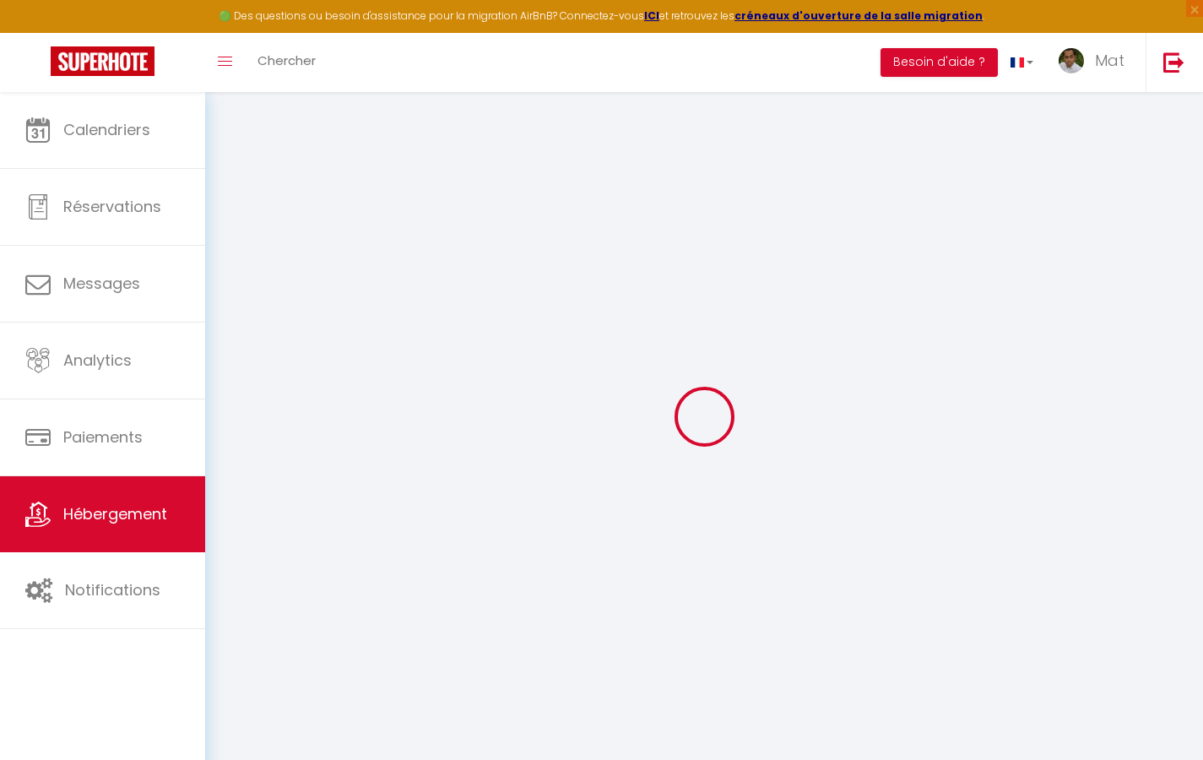
checkbox input "true"
checkbox input "false"
select select "2365"
type input "10"
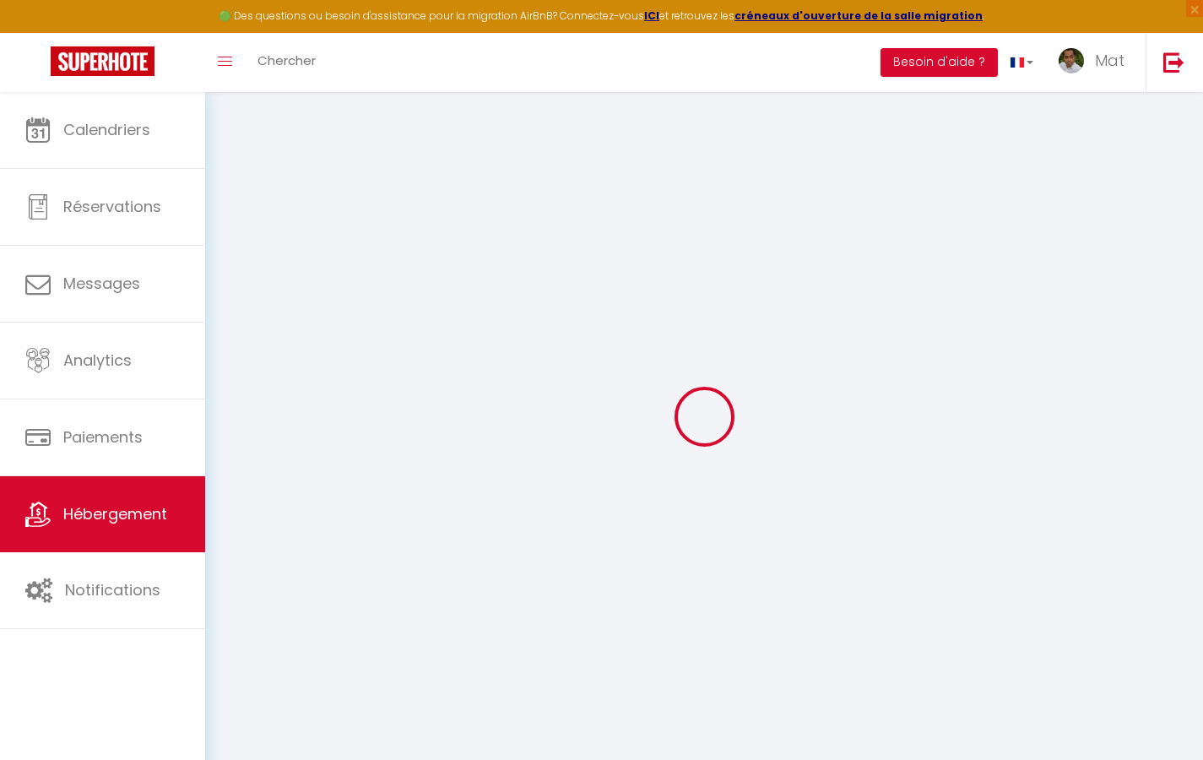
type input "50"
type input "0"
select select
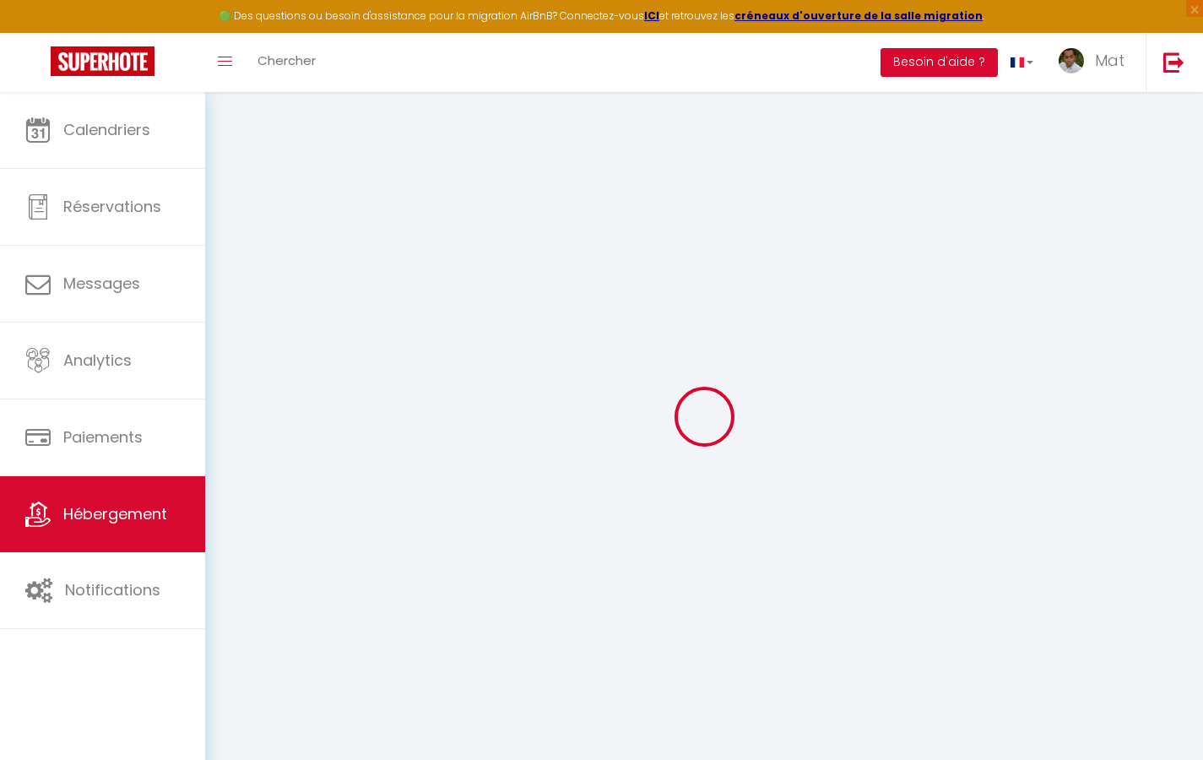
select select
checkbox input "true"
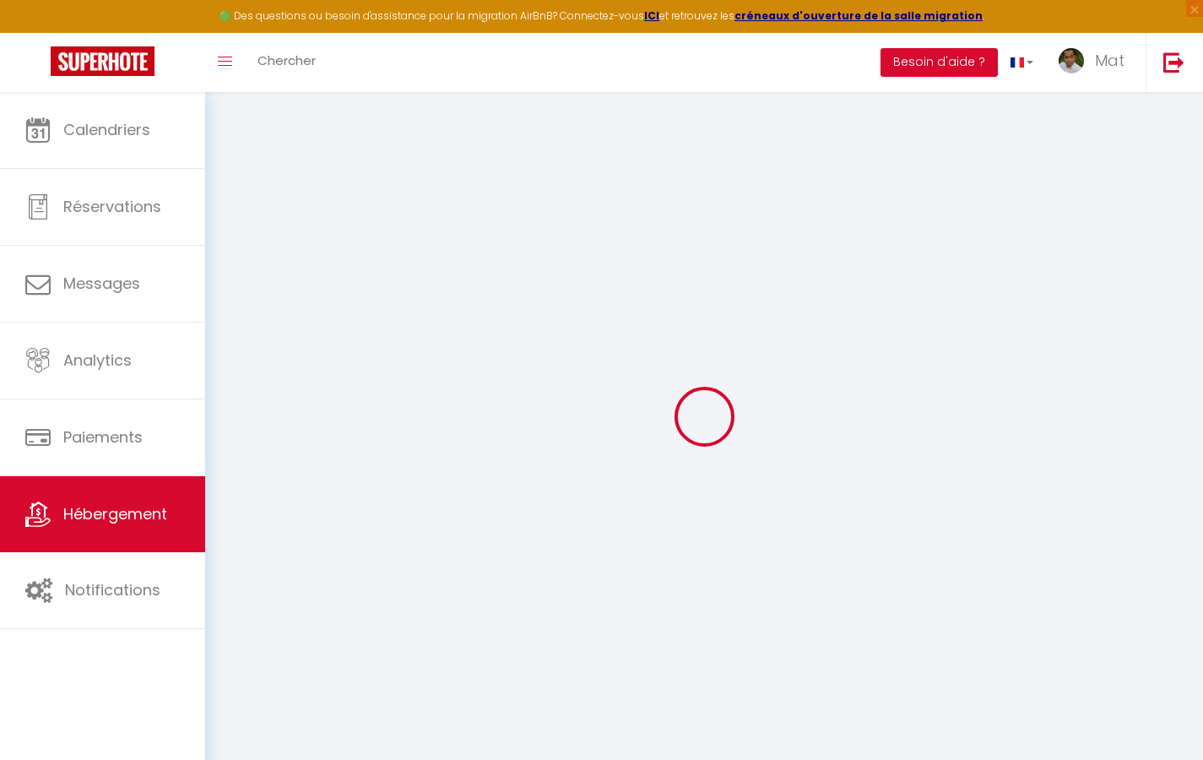
checkbox input "true"
checkbox input "false"
checkbox input "true"
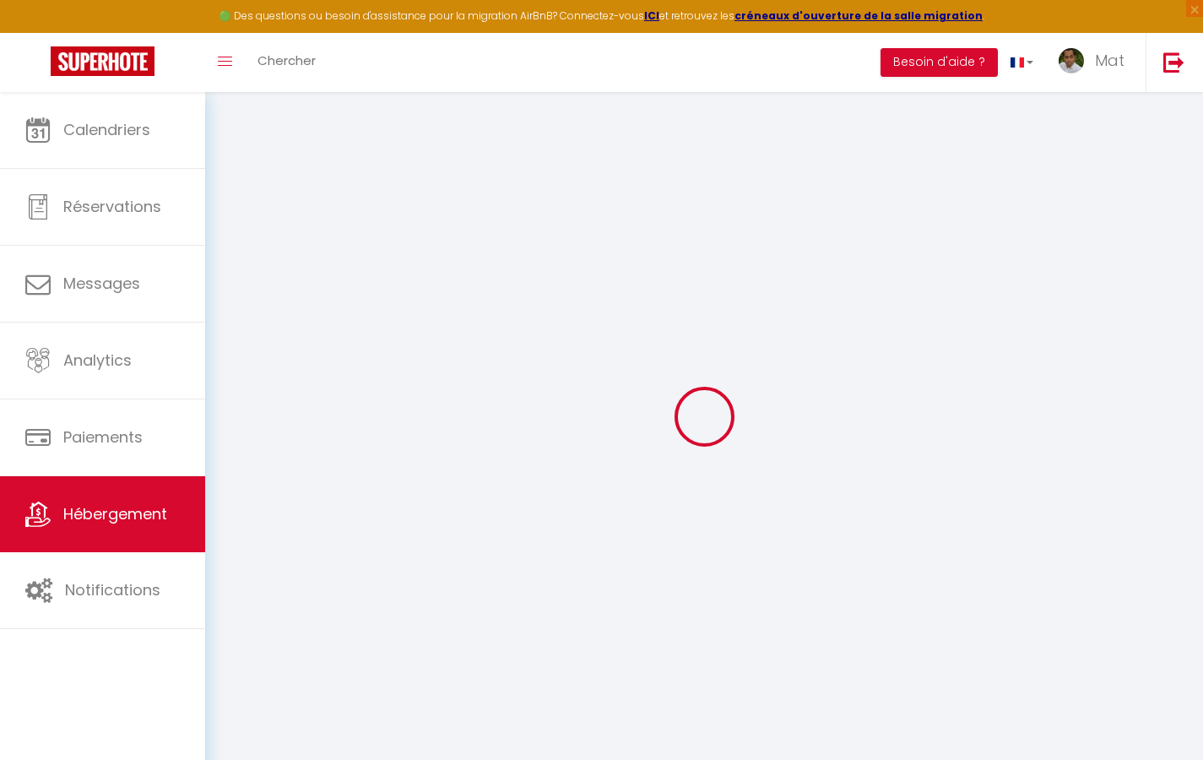
checkbox input "true"
checkbox input "false"
checkbox input "true"
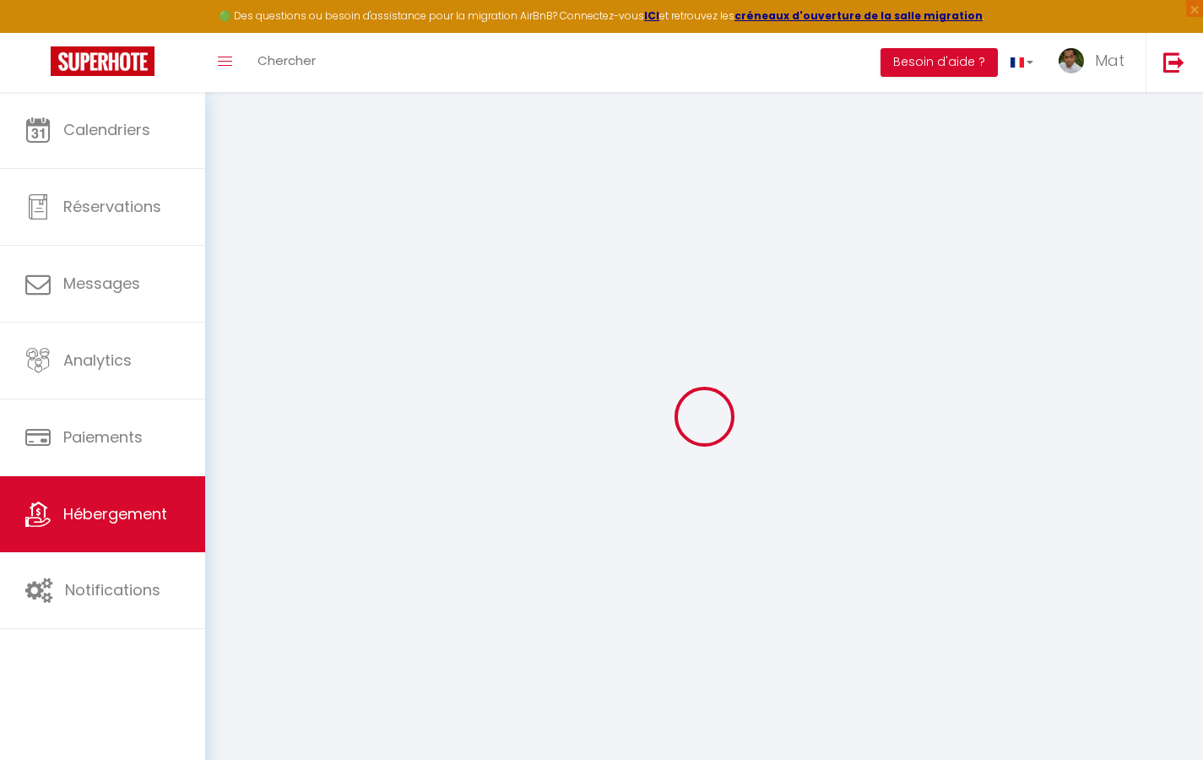
checkbox input "false"
checkbox input "true"
checkbox input "false"
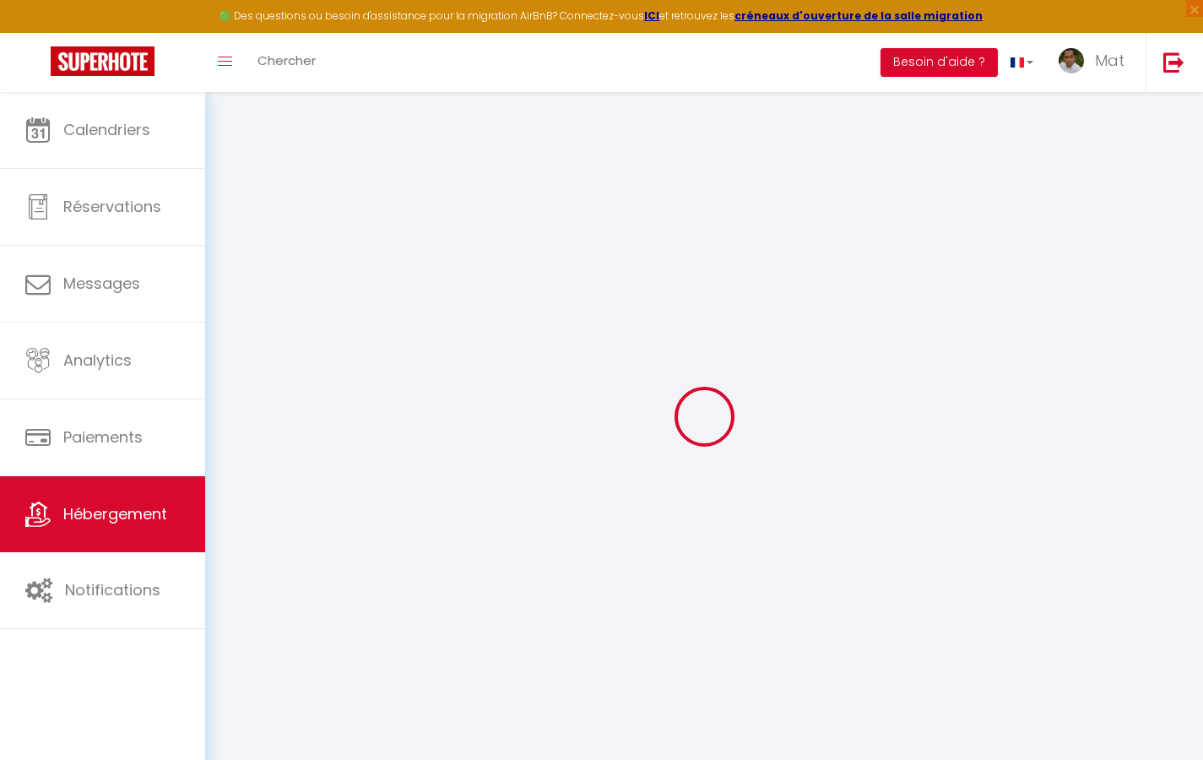
select select "17:00"
select select "23:30"
select select "10:00"
select select "30"
select select "120"
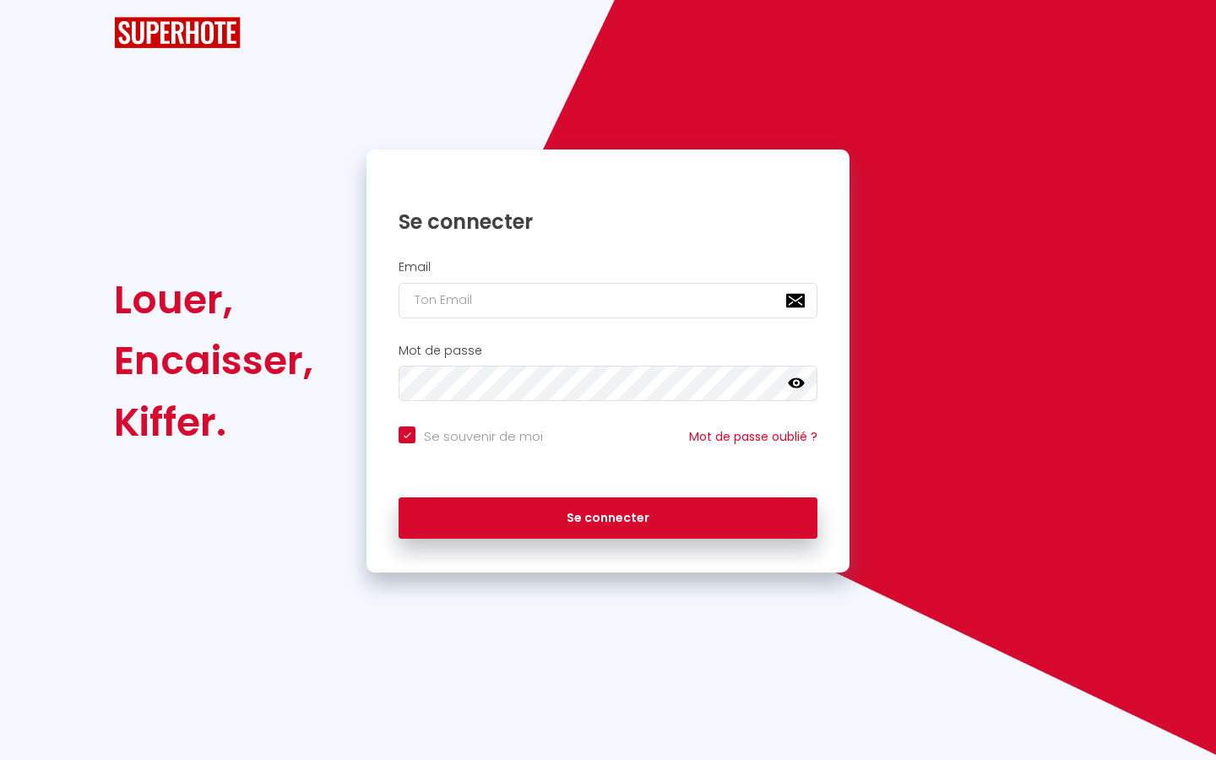
checkbox input "true"
